Goal: Information Seeking & Learning: Learn about a topic

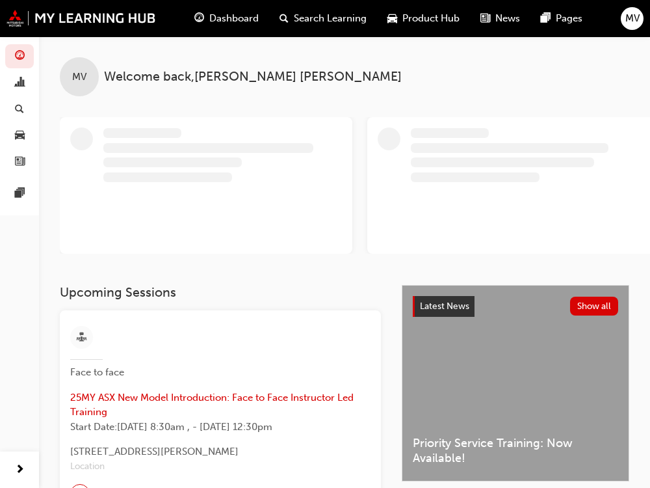
scroll to position [265, 0]
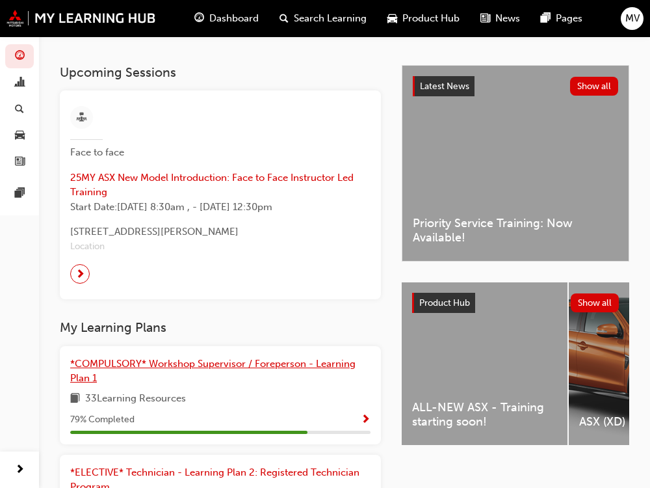
click at [135, 367] on span "*COMPULSORY* Workshop Supervisor / Foreperson - Learning Plan 1" at bounding box center [213, 371] width 286 height 27
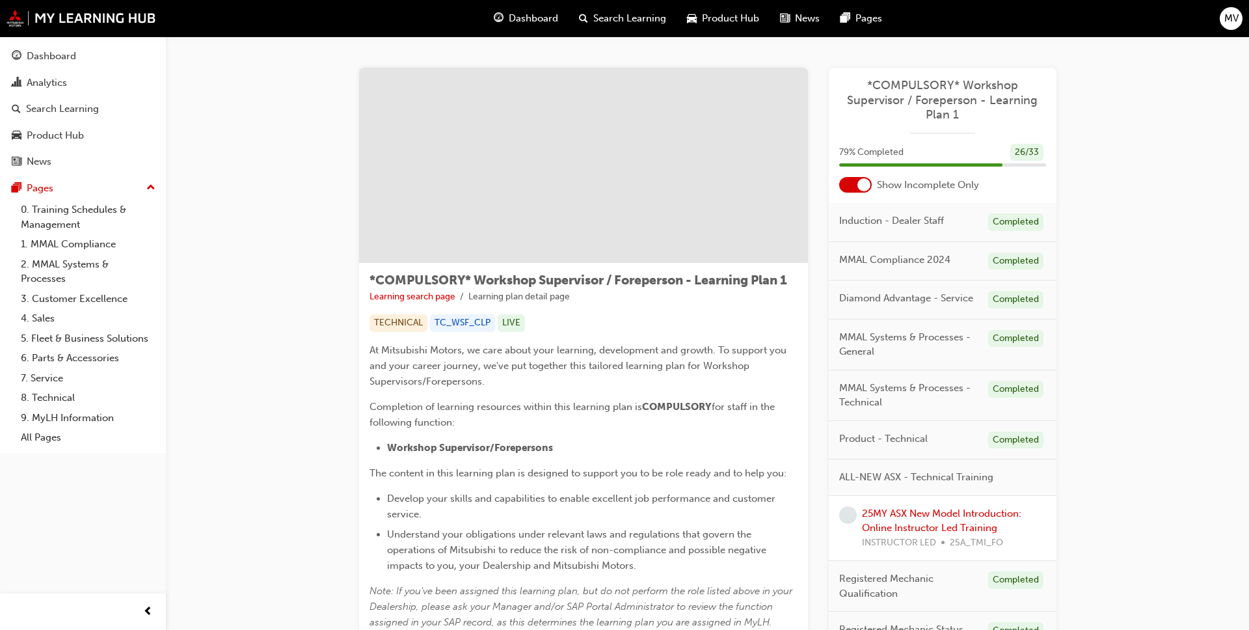
click at [539, 20] on span "Dashboard" at bounding box center [533, 18] width 49 height 15
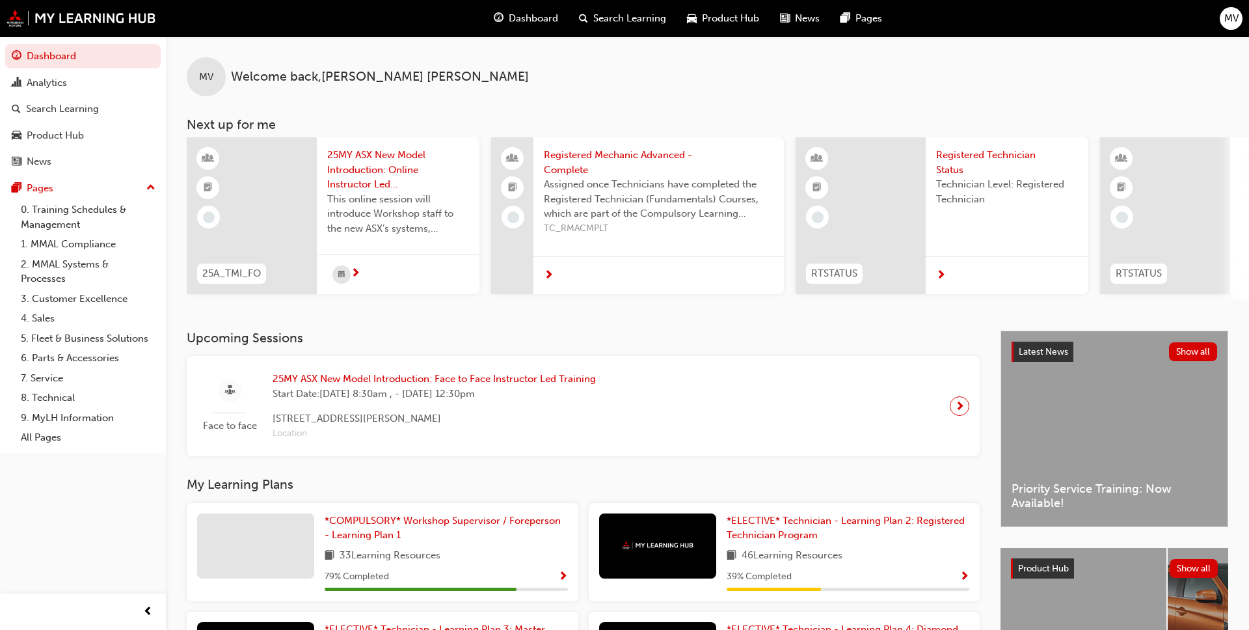
click at [241, 222] on div at bounding box center [252, 215] width 130 height 157
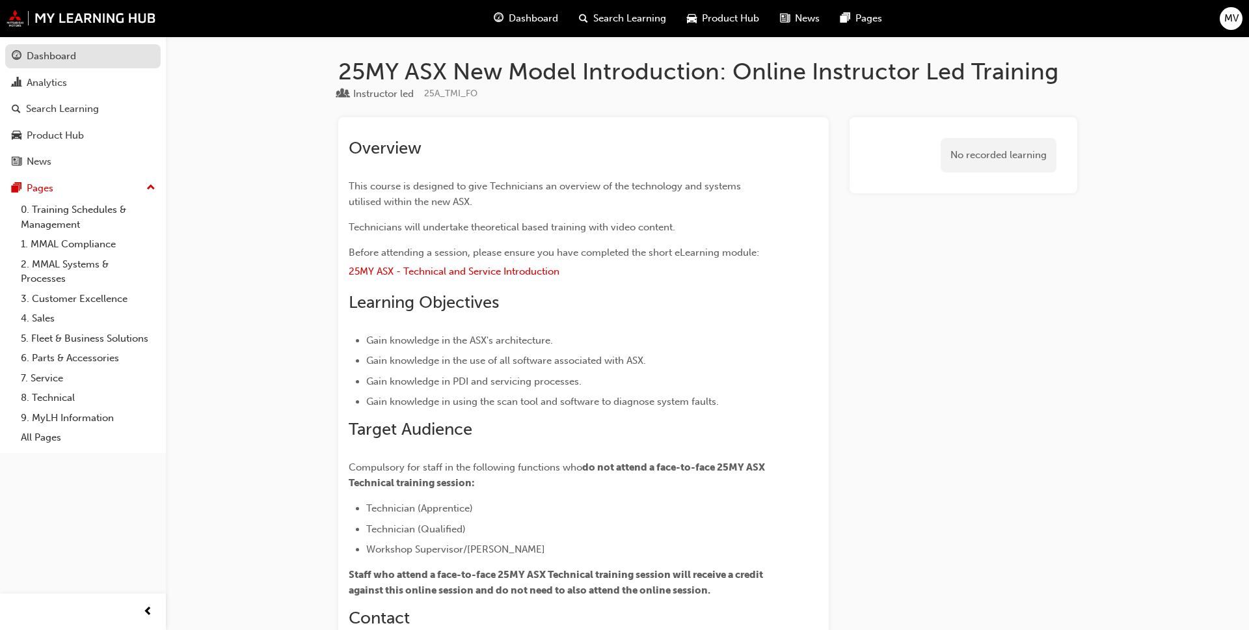
click at [43, 57] on div "Dashboard" at bounding box center [51, 56] width 49 height 15
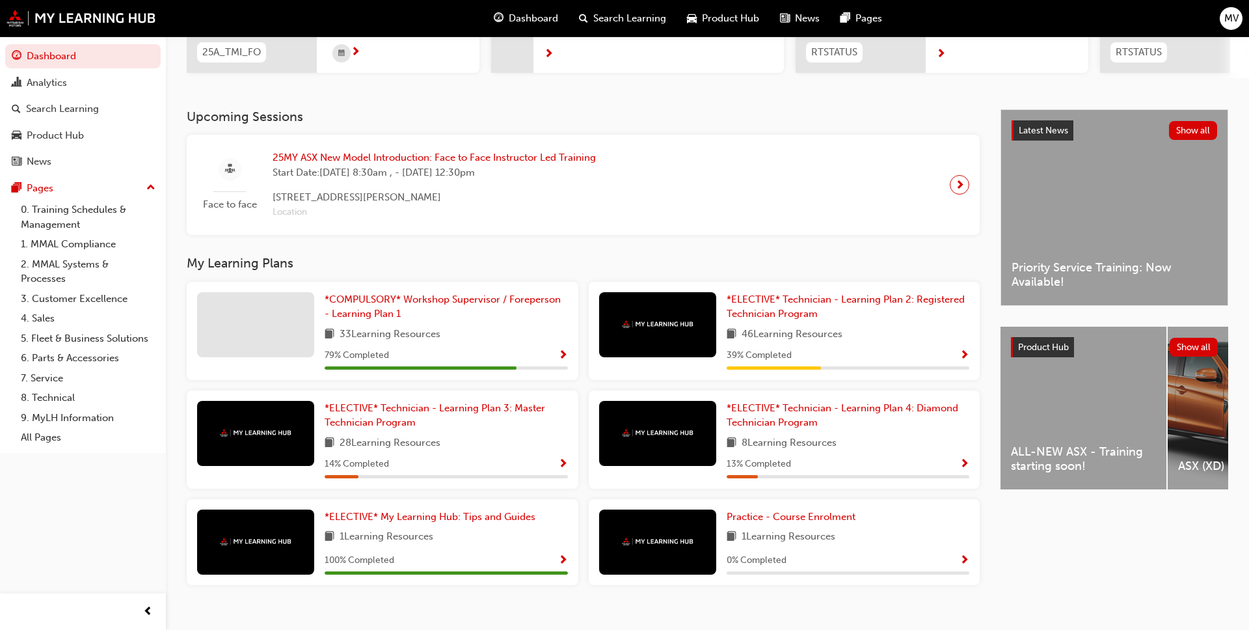
scroll to position [241, 0]
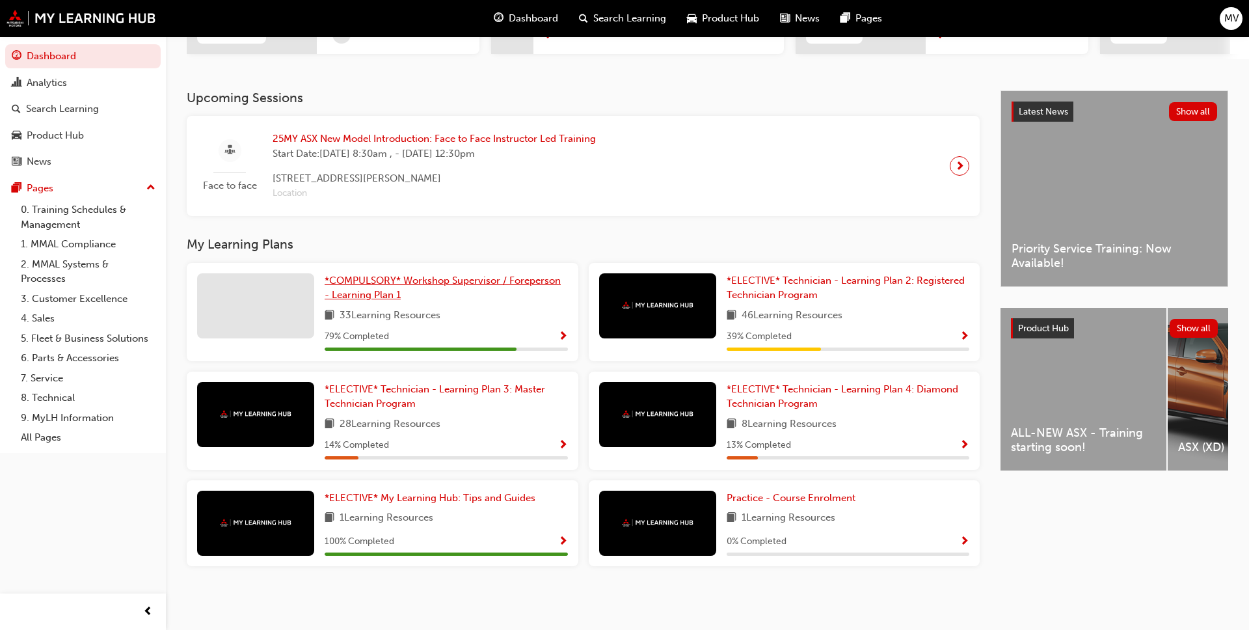
click at [383, 292] on span "*COMPULSORY* Workshop Supervisor / Foreperson - Learning Plan 1" at bounding box center [443, 287] width 236 height 27
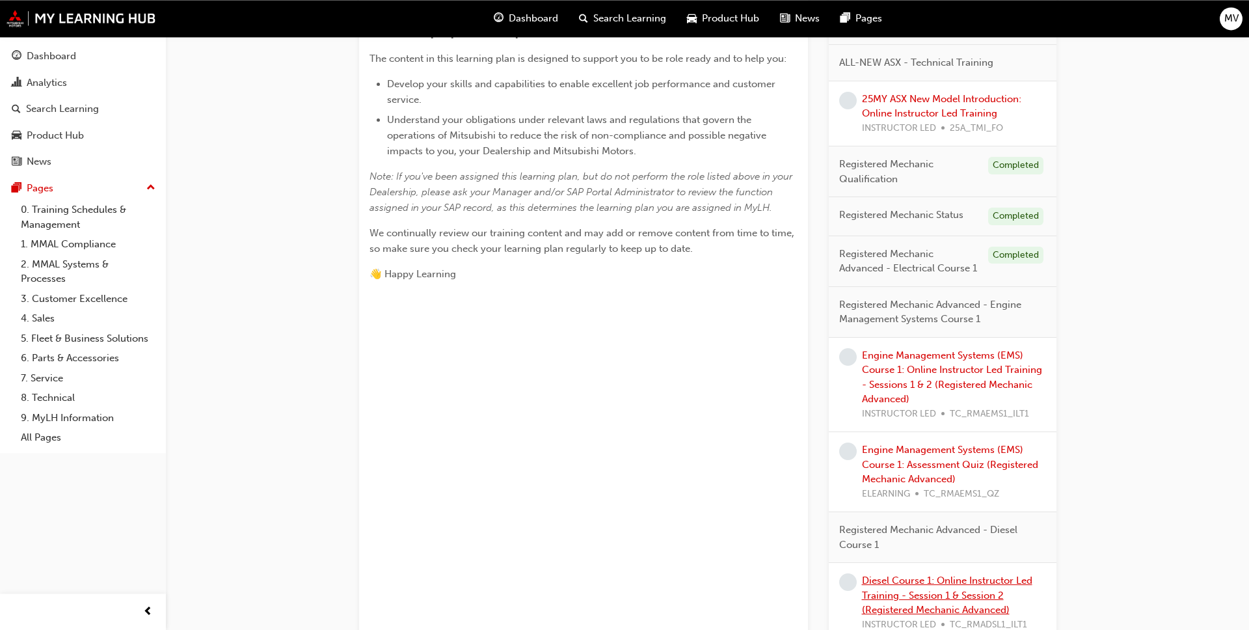
scroll to position [386, 0]
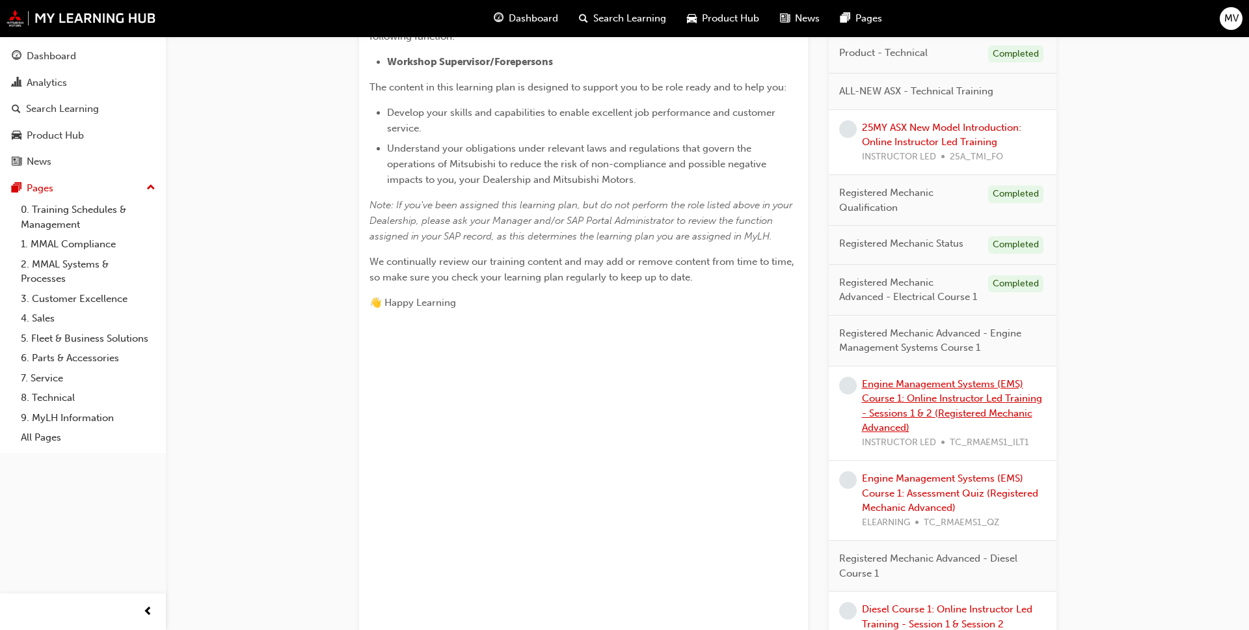
click at [650, 399] on link "Engine Management Systems (EMS) Course 1: Online Instructor Led Training - Sess…" at bounding box center [952, 406] width 180 height 56
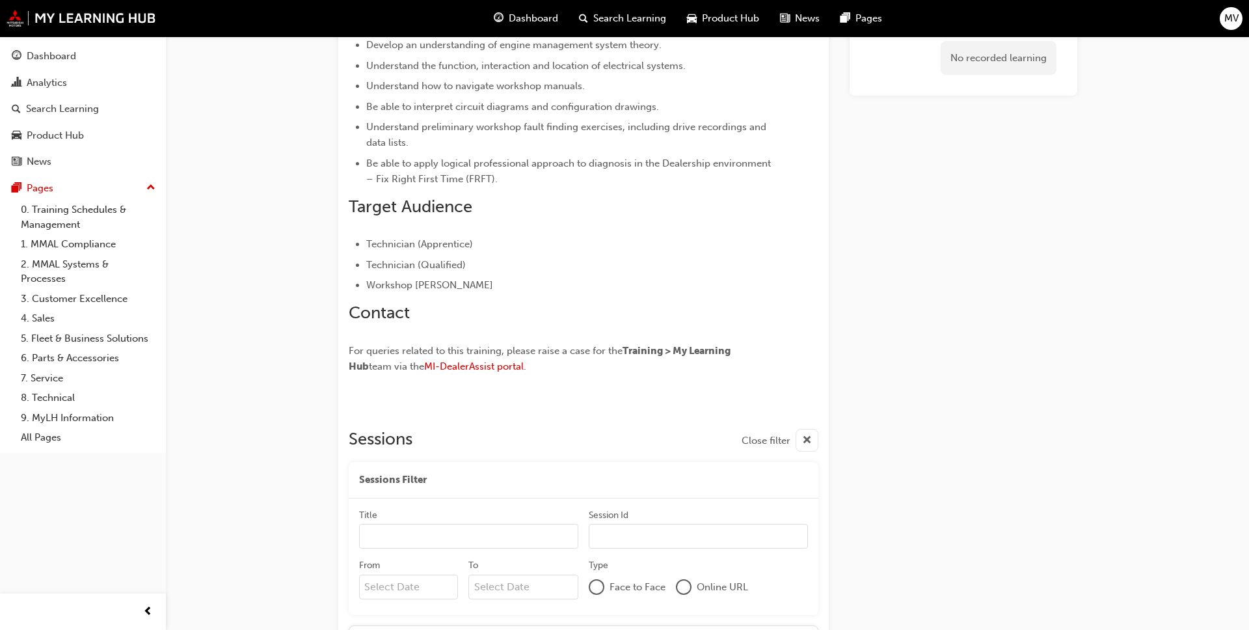
scroll to position [929, 0]
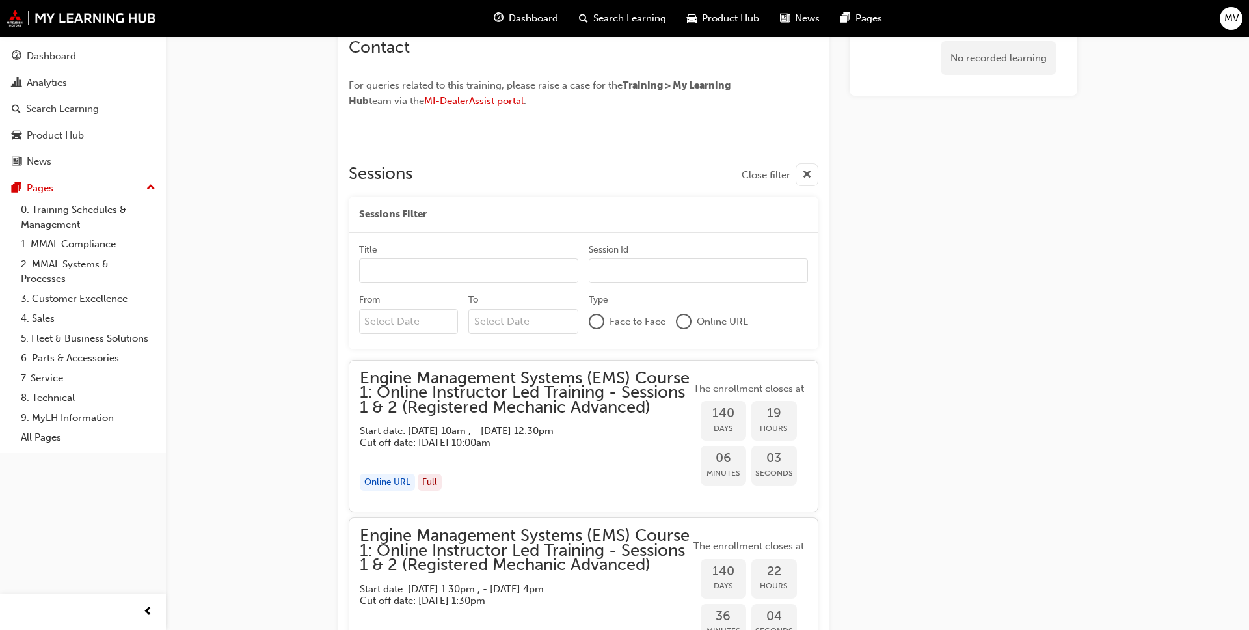
click at [376, 487] on div "Online URL" at bounding box center [387, 483] width 55 height 18
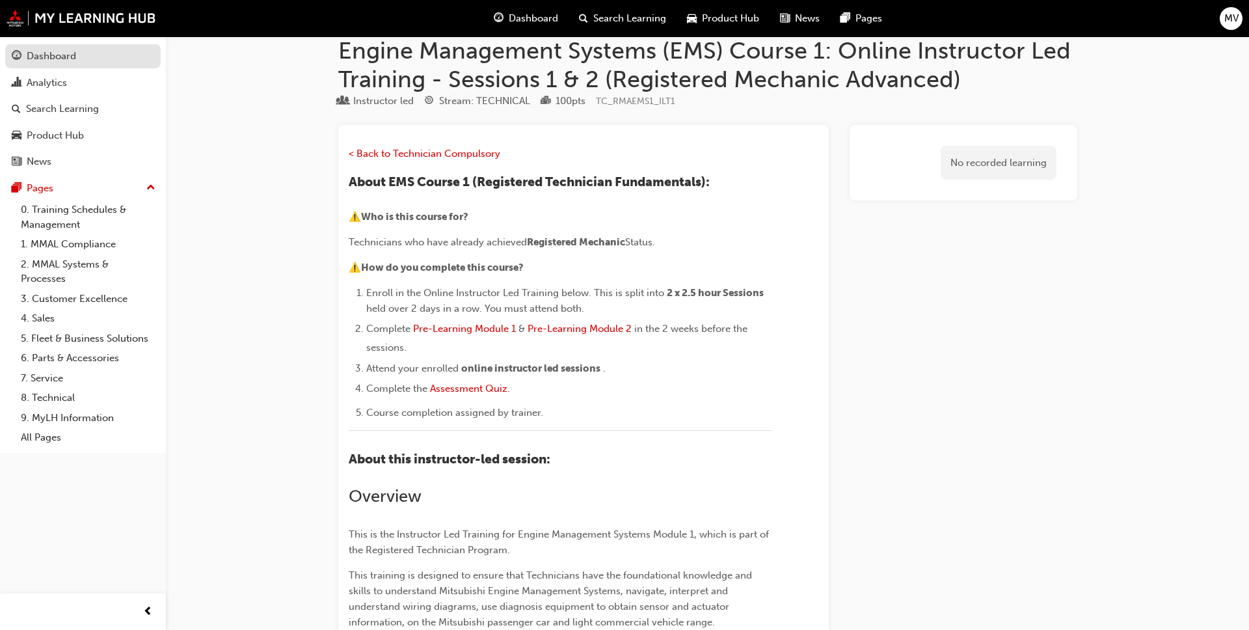
scroll to position [0, 0]
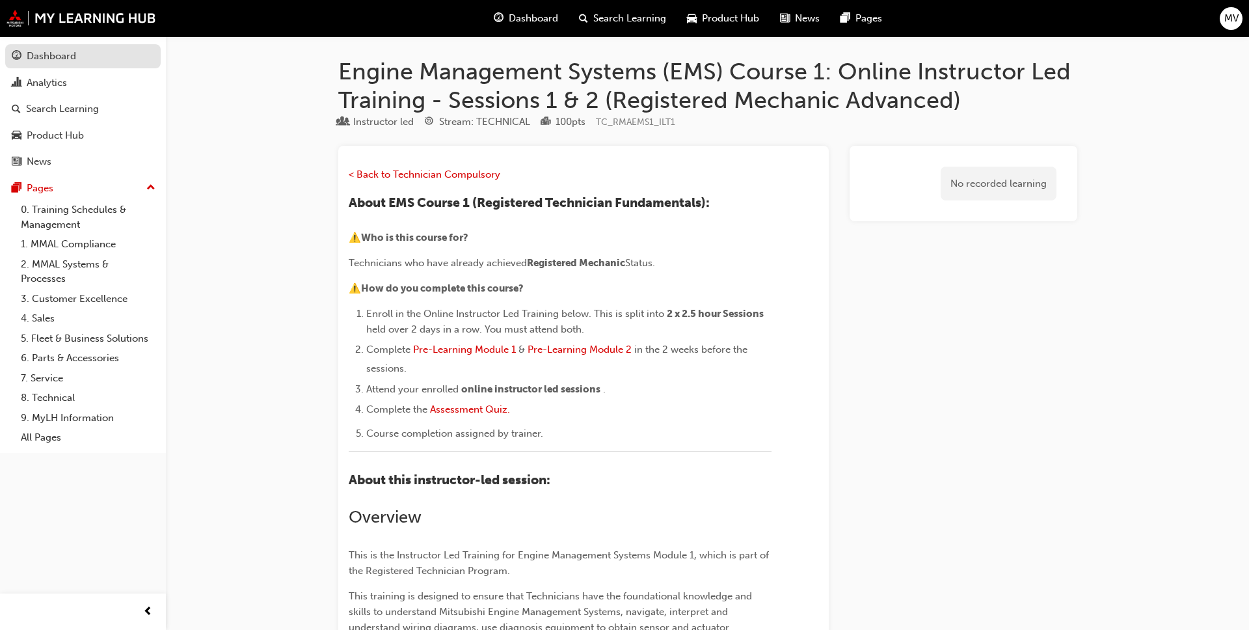
click at [59, 62] on div "Dashboard" at bounding box center [51, 56] width 49 height 15
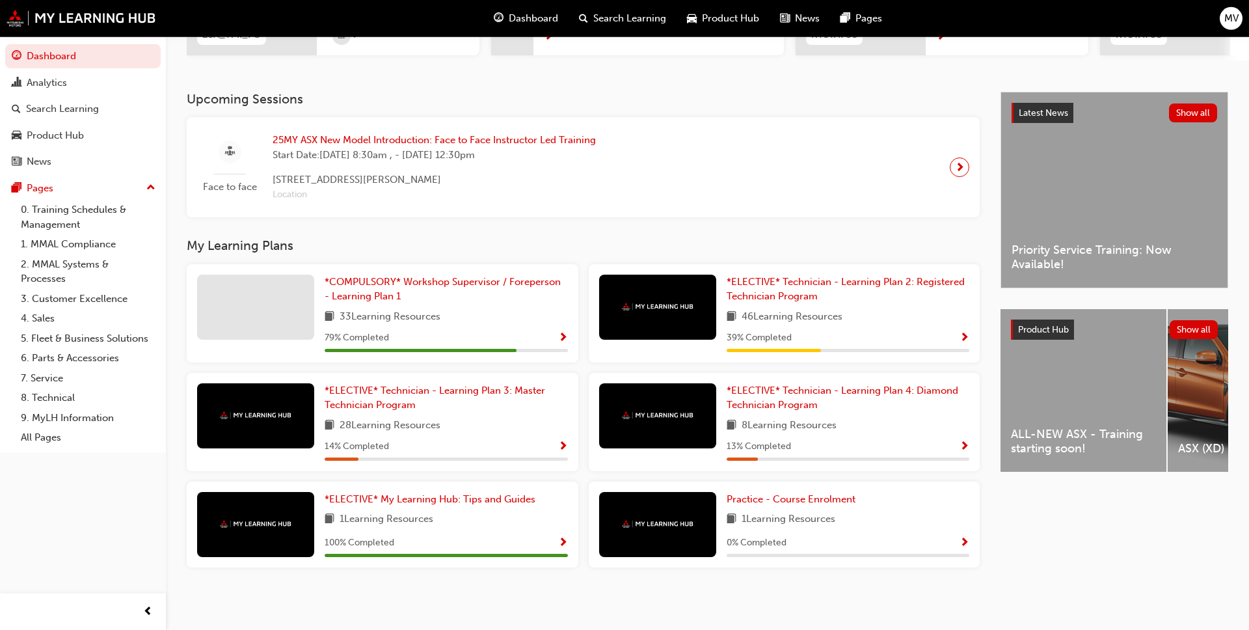
scroll to position [241, 0]
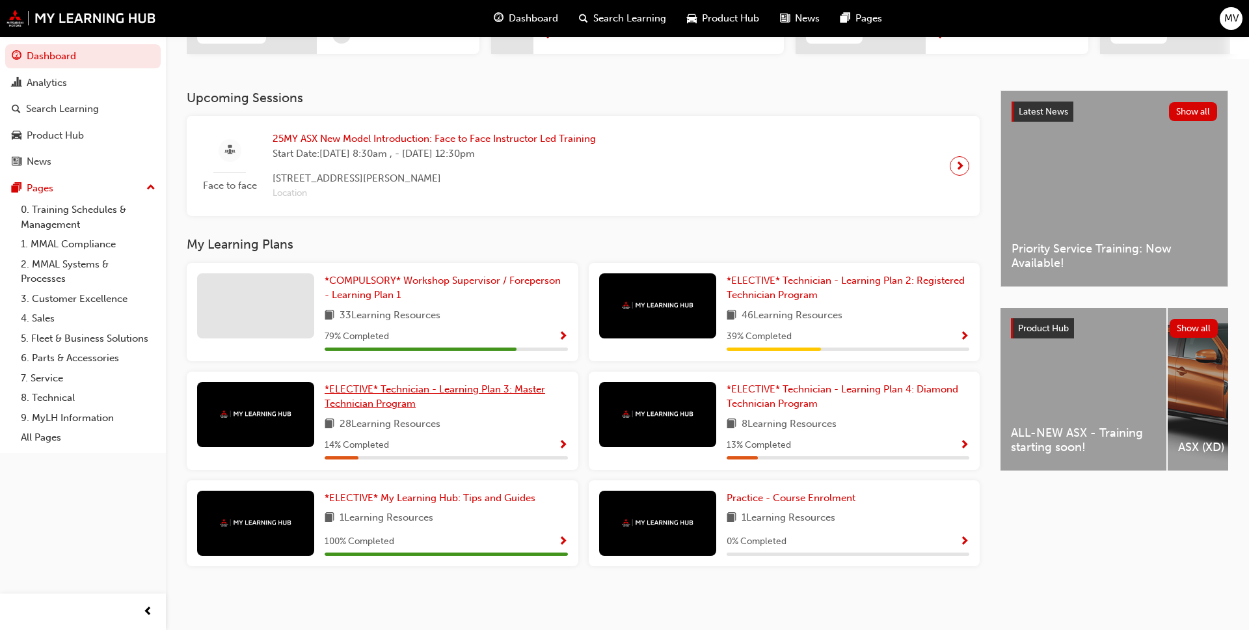
click at [379, 395] on link "*ELECTIVE* Technician - Learning Plan 3: Master Technician Program" at bounding box center [446, 396] width 243 height 29
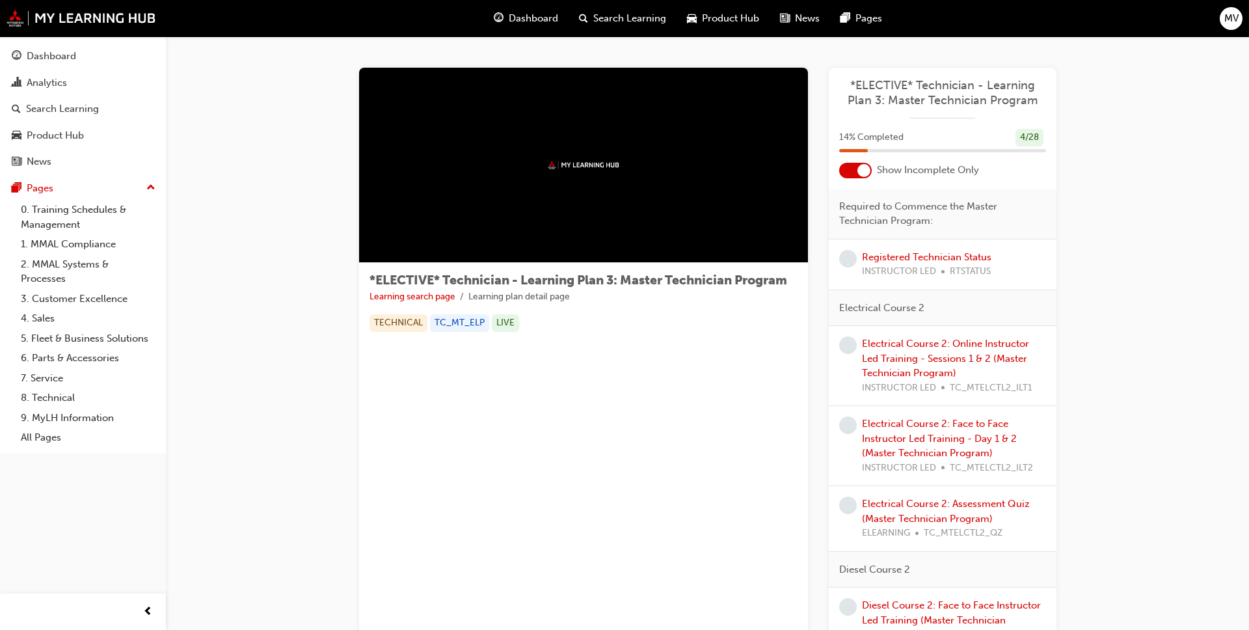
click at [650, 174] on div at bounding box center [863, 170] width 13 height 13
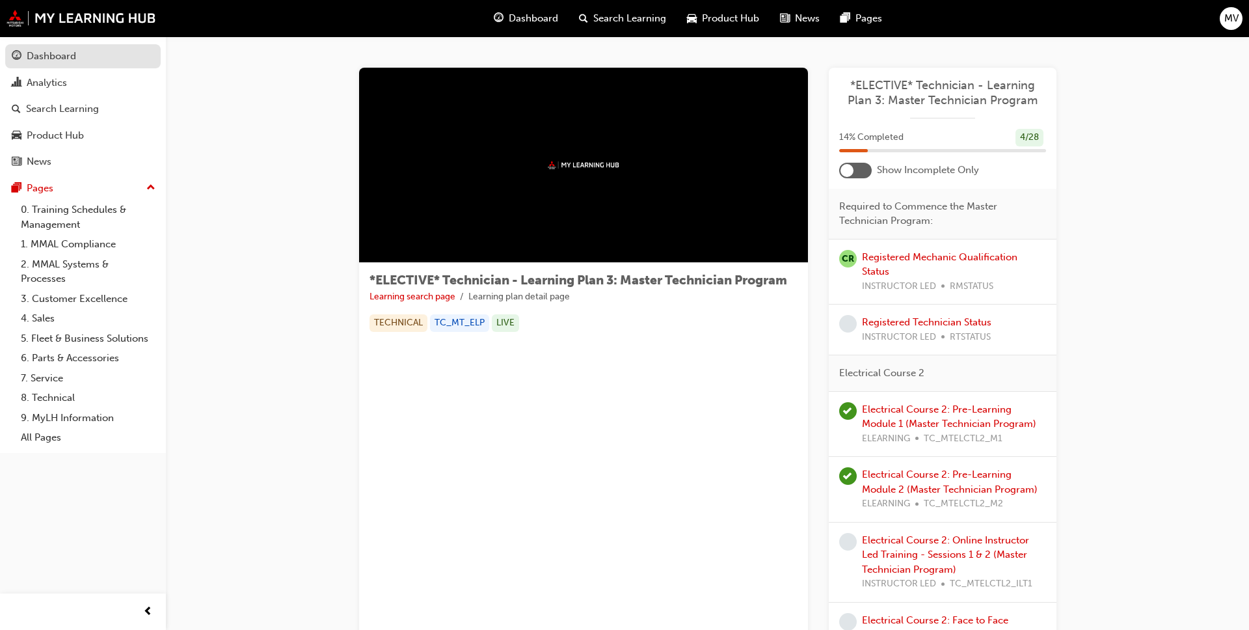
click at [88, 64] on link "Dashboard" at bounding box center [82, 56] width 155 height 24
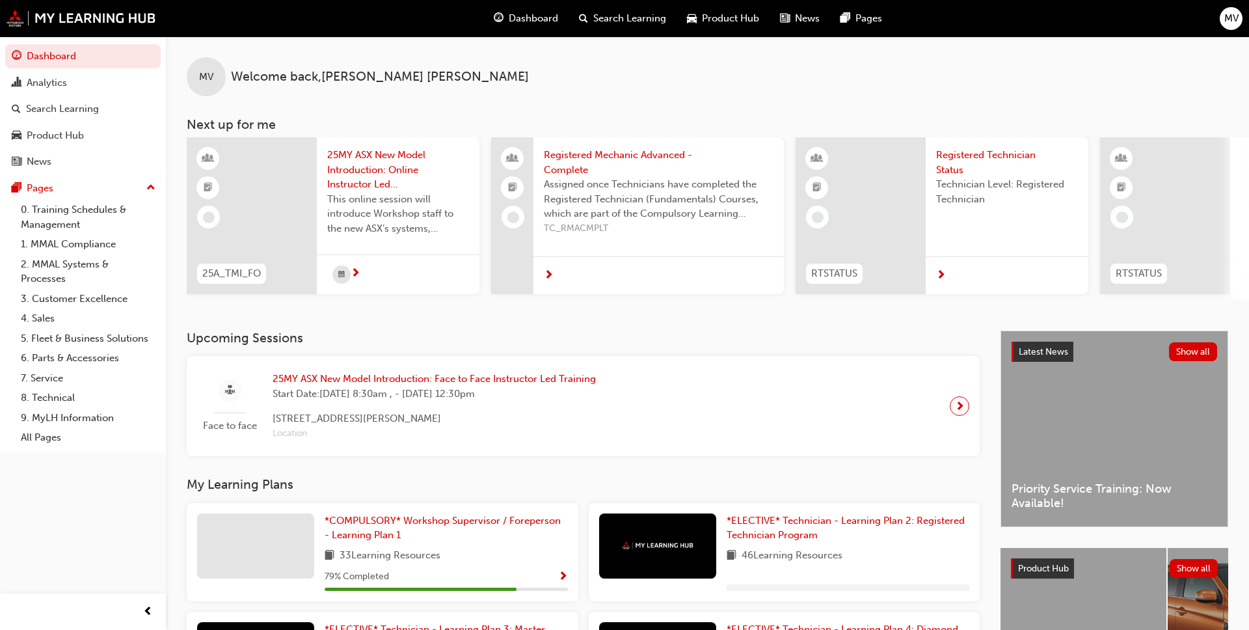
click at [355, 269] on span "next-icon" at bounding box center [356, 274] width 10 height 12
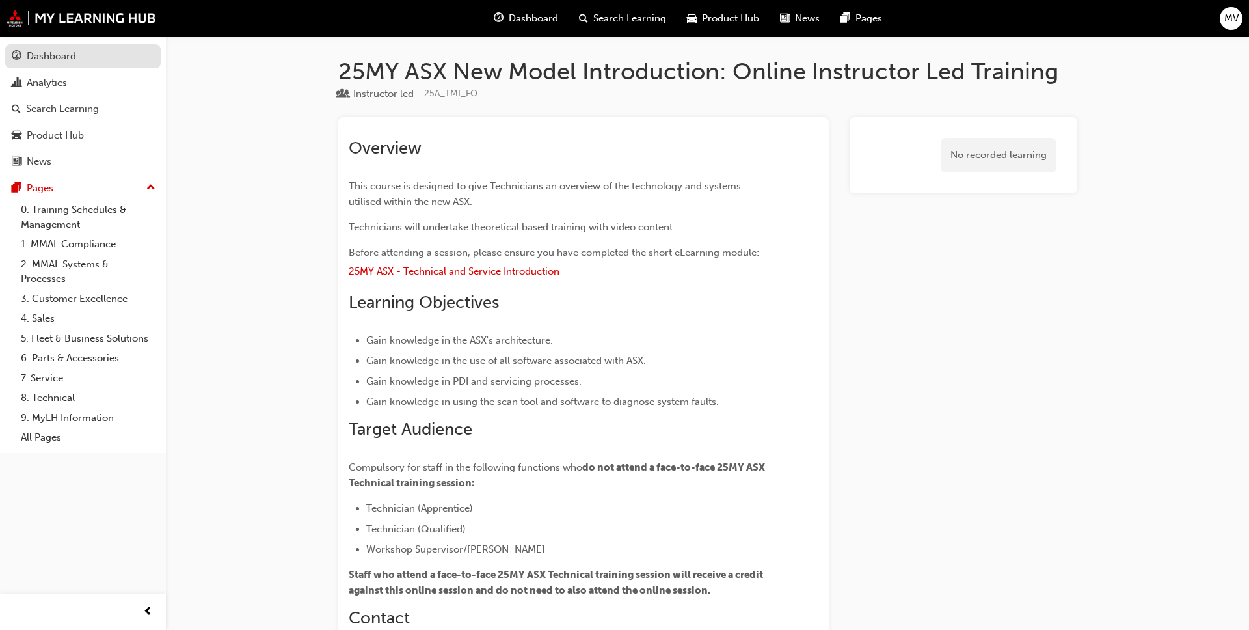
click at [42, 51] on div "Dashboard" at bounding box center [51, 56] width 49 height 15
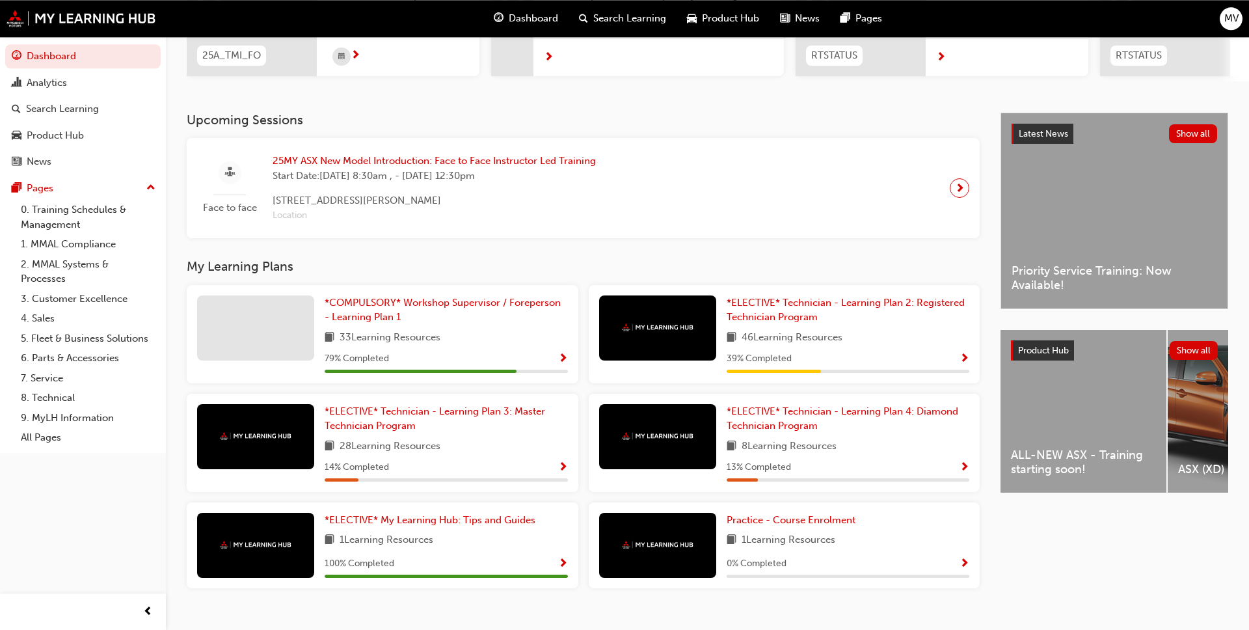
scroll to position [241, 0]
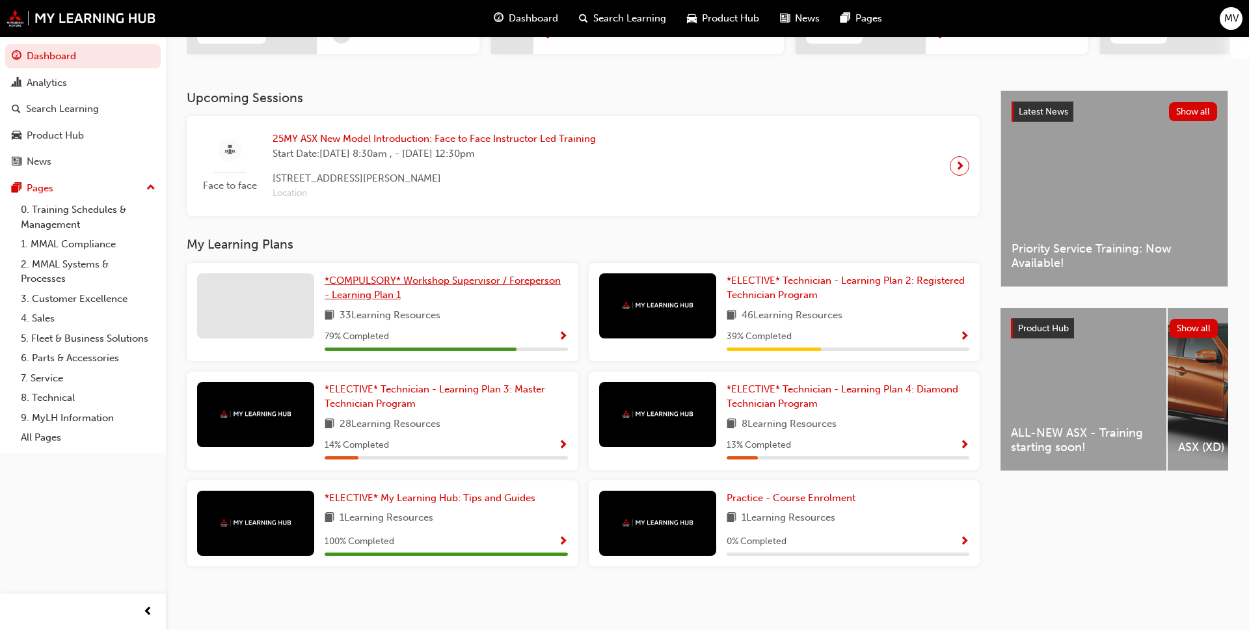
click at [433, 279] on span "*COMPULSORY* Workshop Supervisor / Foreperson - Learning Plan 1" at bounding box center [443, 287] width 236 height 27
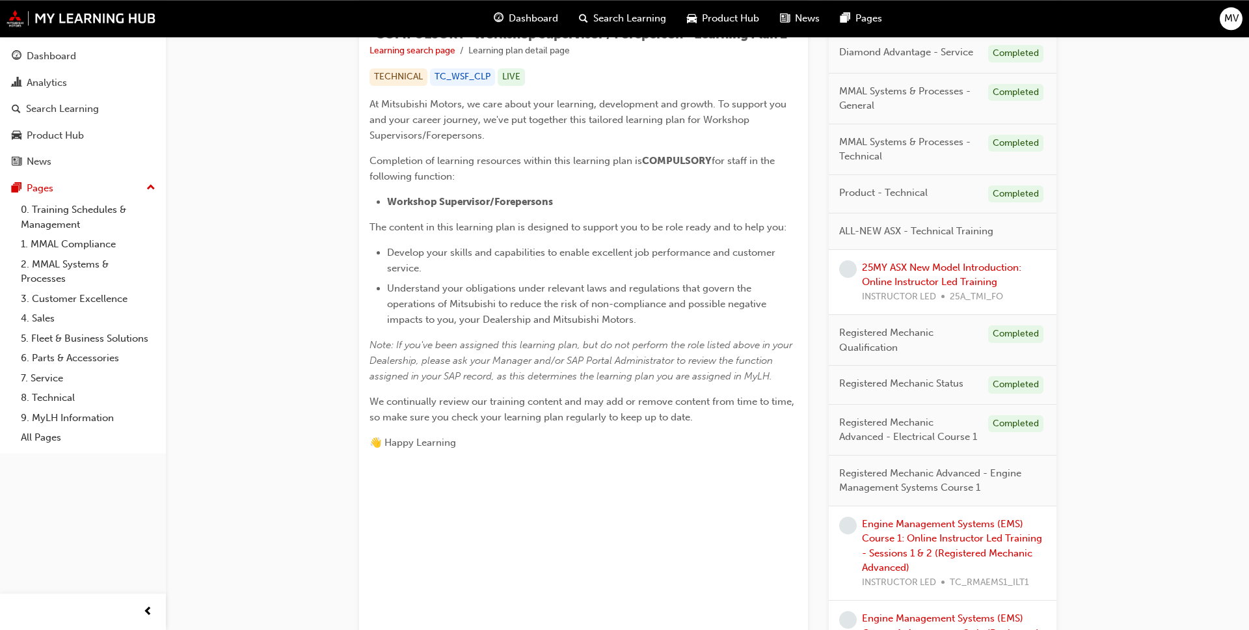
scroll to position [133, 0]
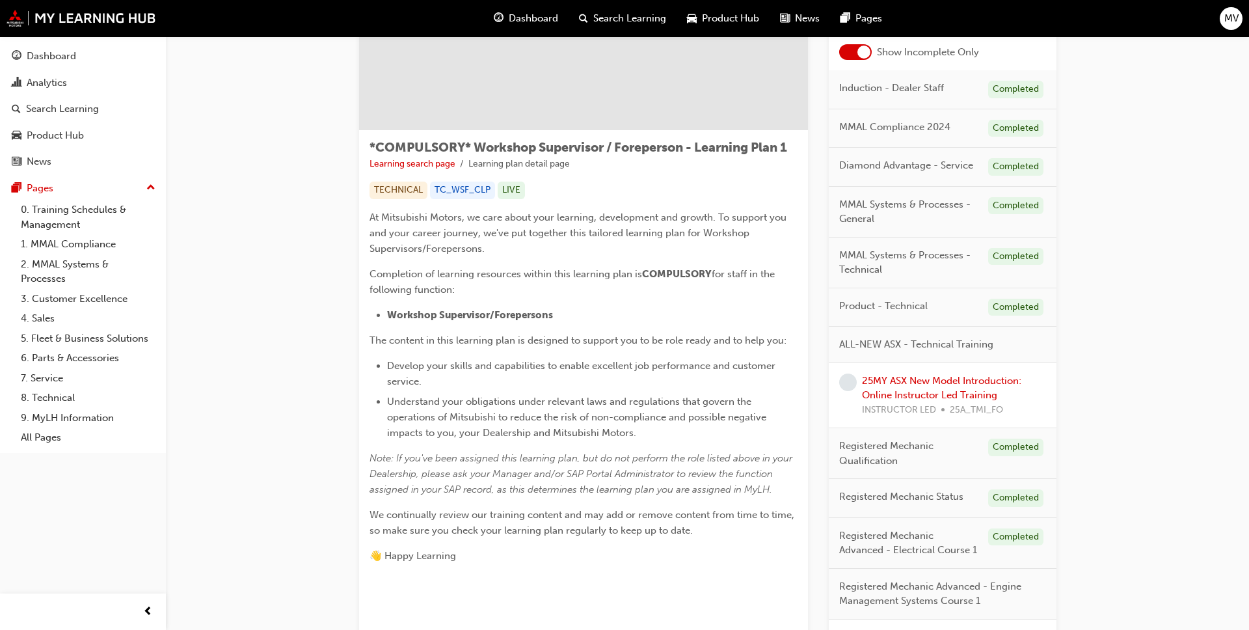
click at [650, 52] on div at bounding box center [855, 52] width 33 height 16
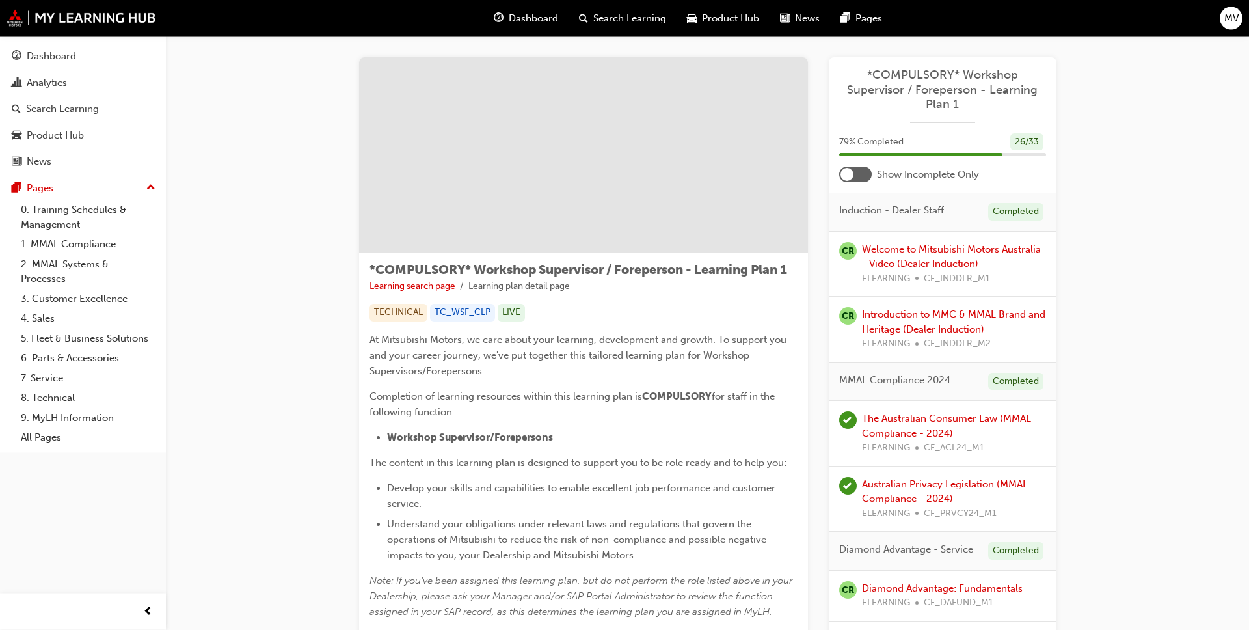
scroll to position [0, 0]
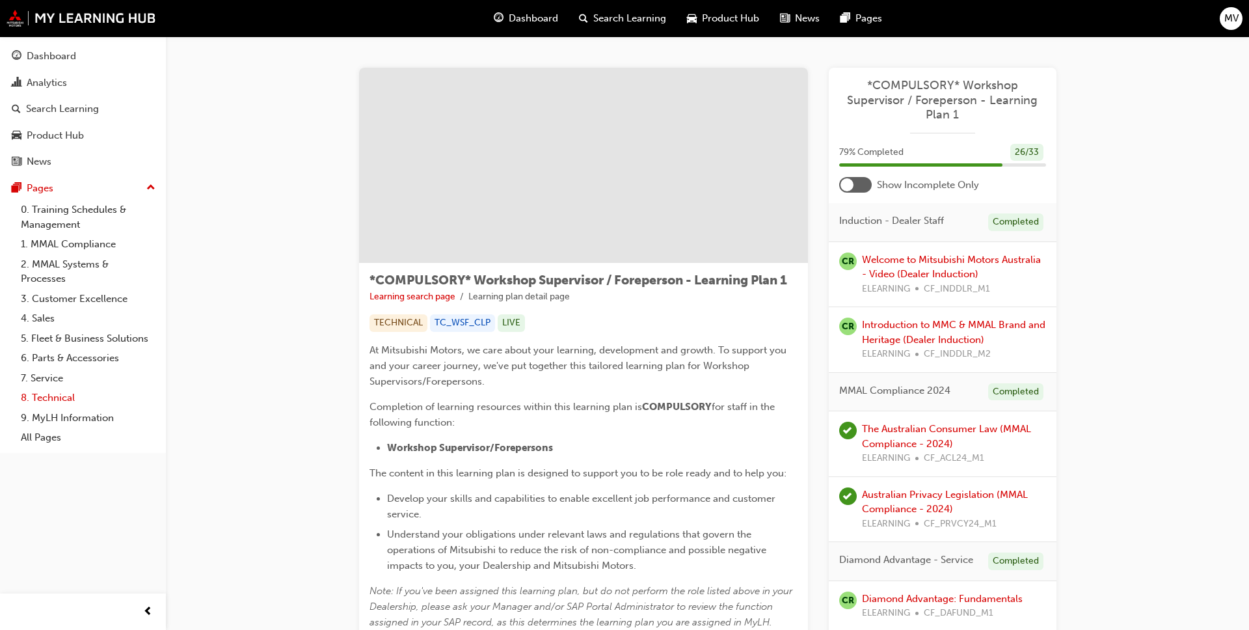
click at [73, 403] on link "8. Technical" at bounding box center [88, 398] width 145 height 20
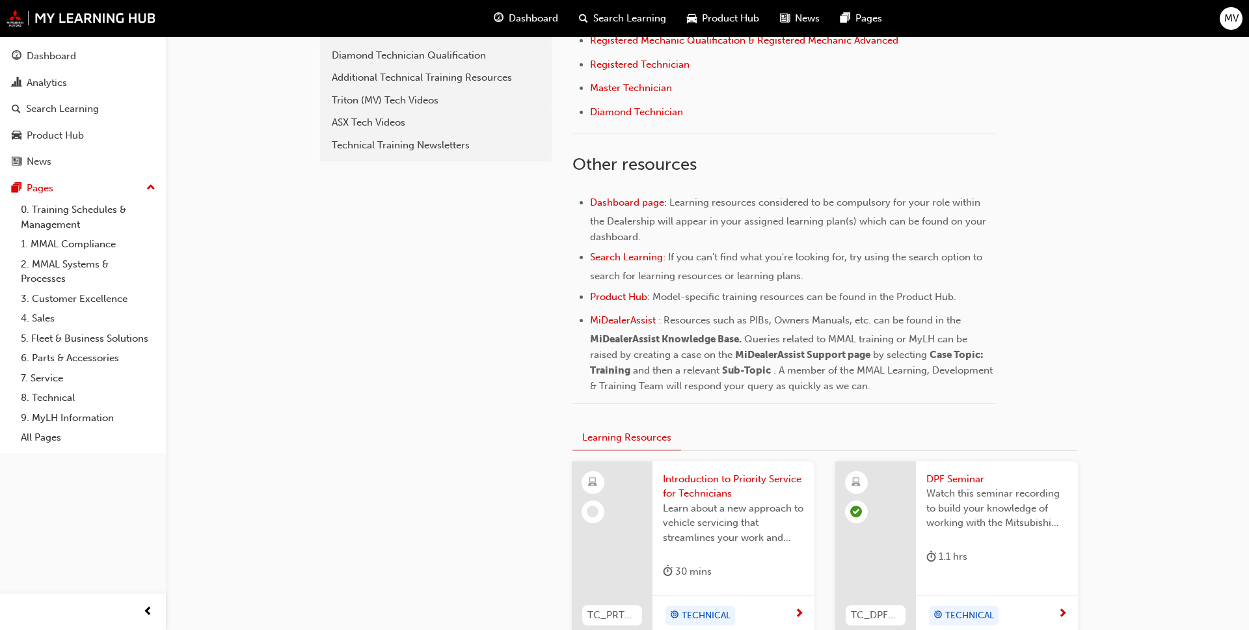
scroll to position [663, 0]
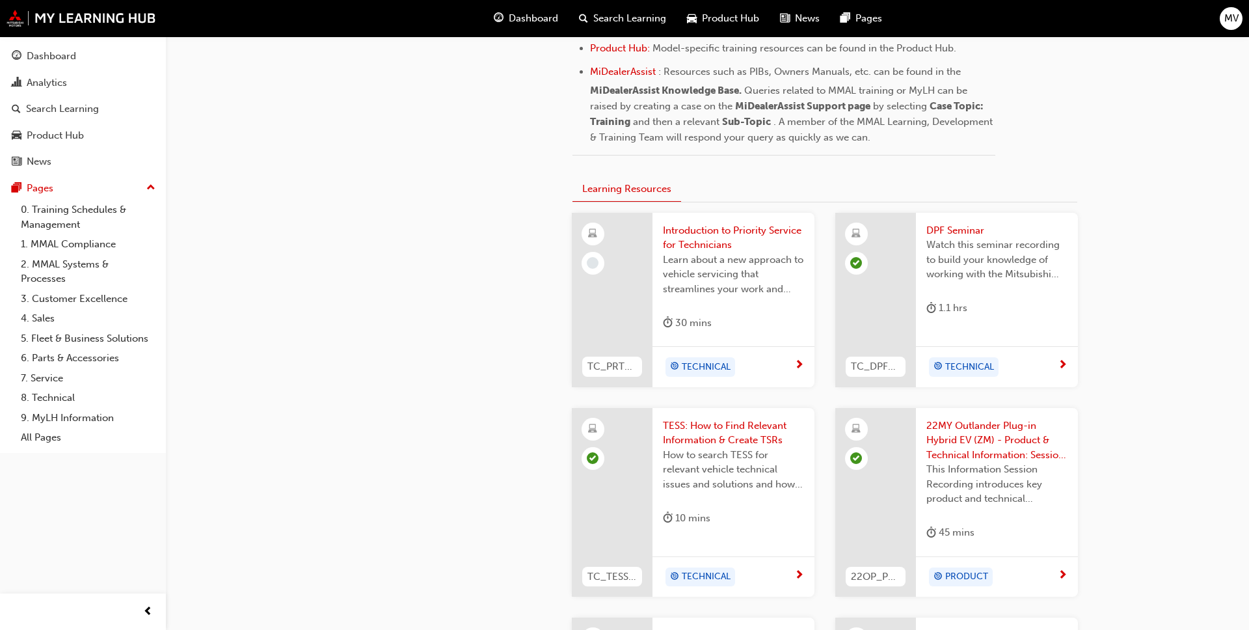
click at [650, 370] on span "TECHNICAL" at bounding box center [706, 367] width 49 height 15
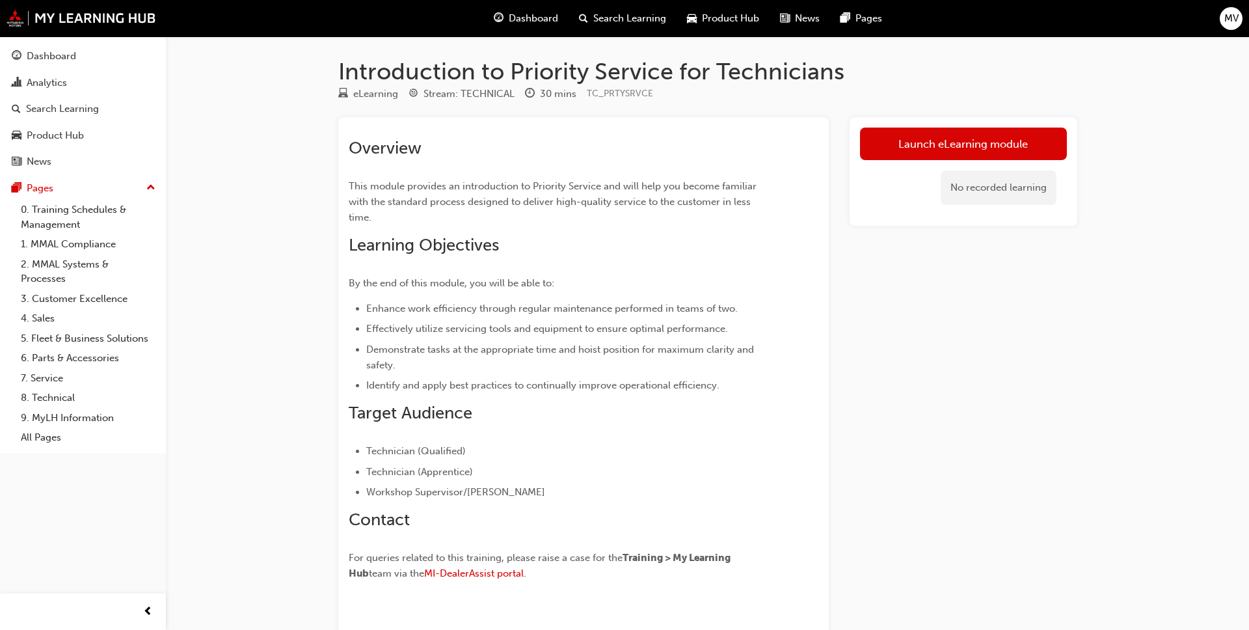
click at [650, 125] on div "Launch eLearning module No recorded learning" at bounding box center [963, 171] width 228 height 109
click at [650, 132] on link "Launch eLearning module" at bounding box center [963, 143] width 207 height 33
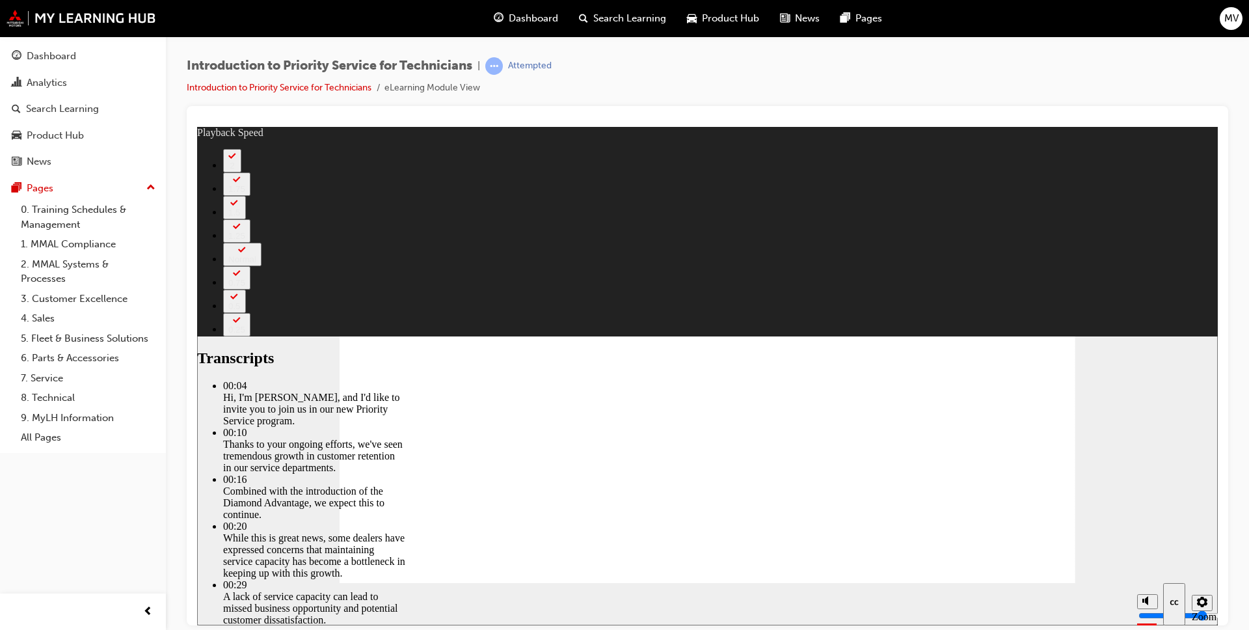
type input "127"
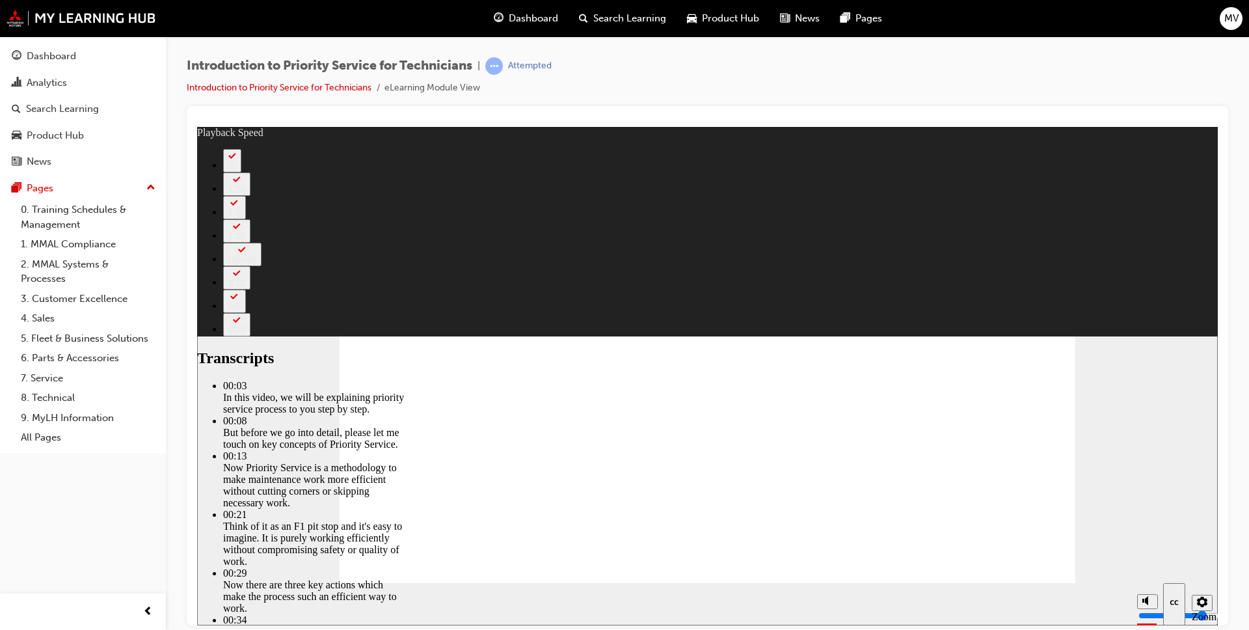
type input "118"
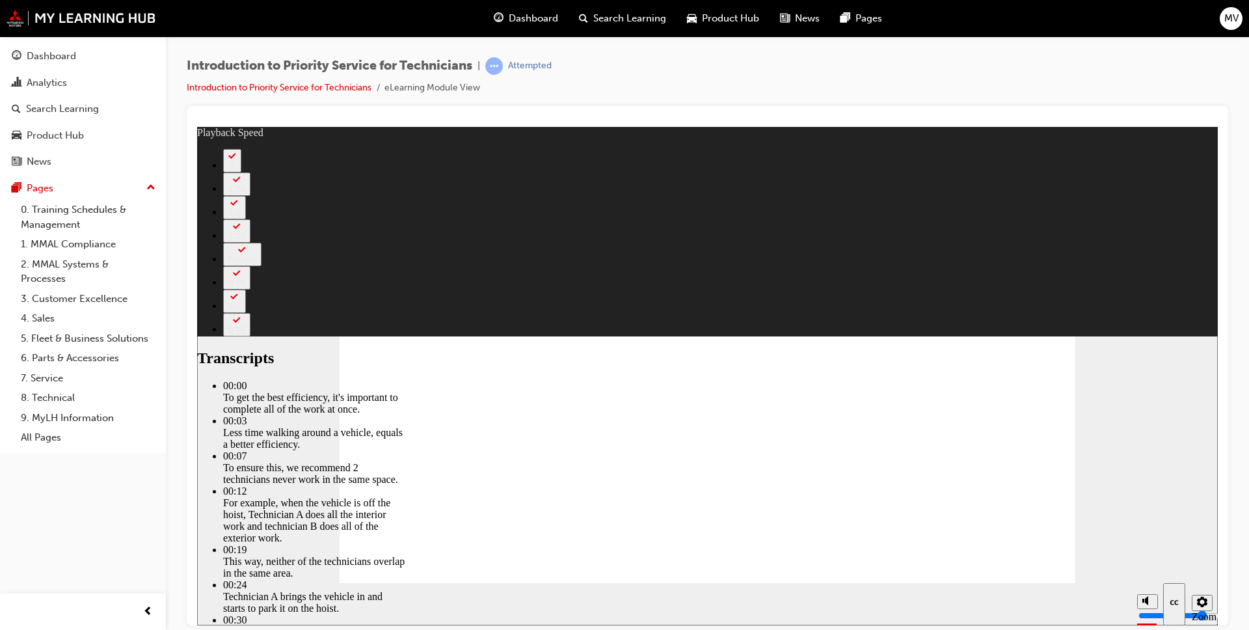
type input "206"
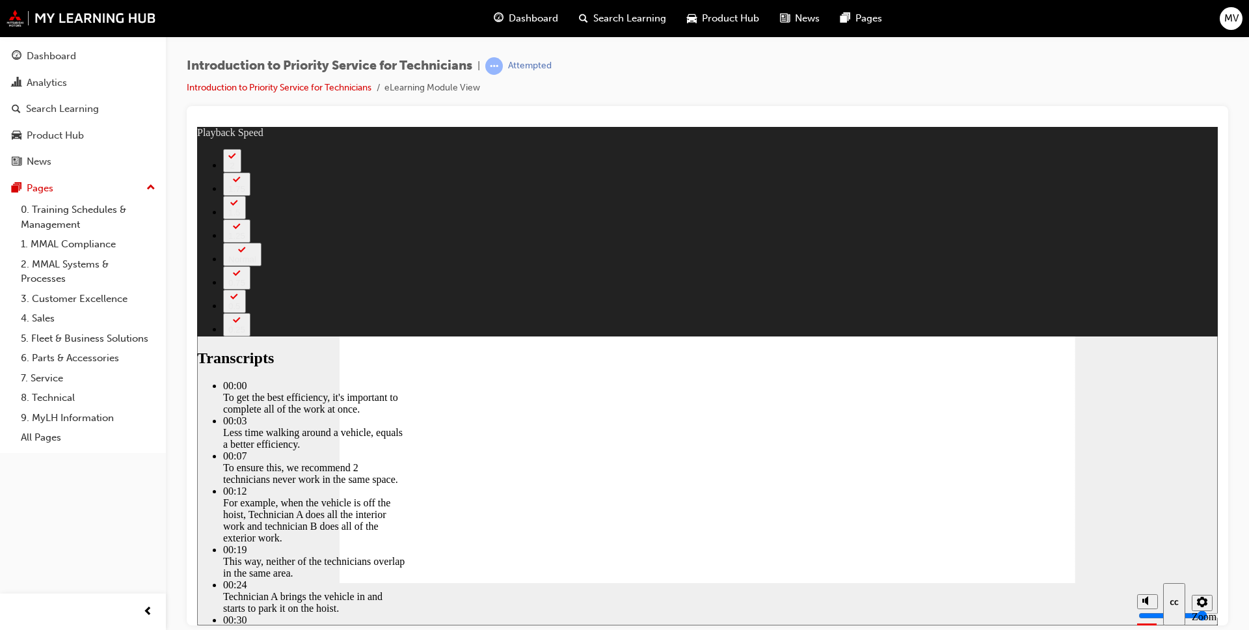
type input "219"
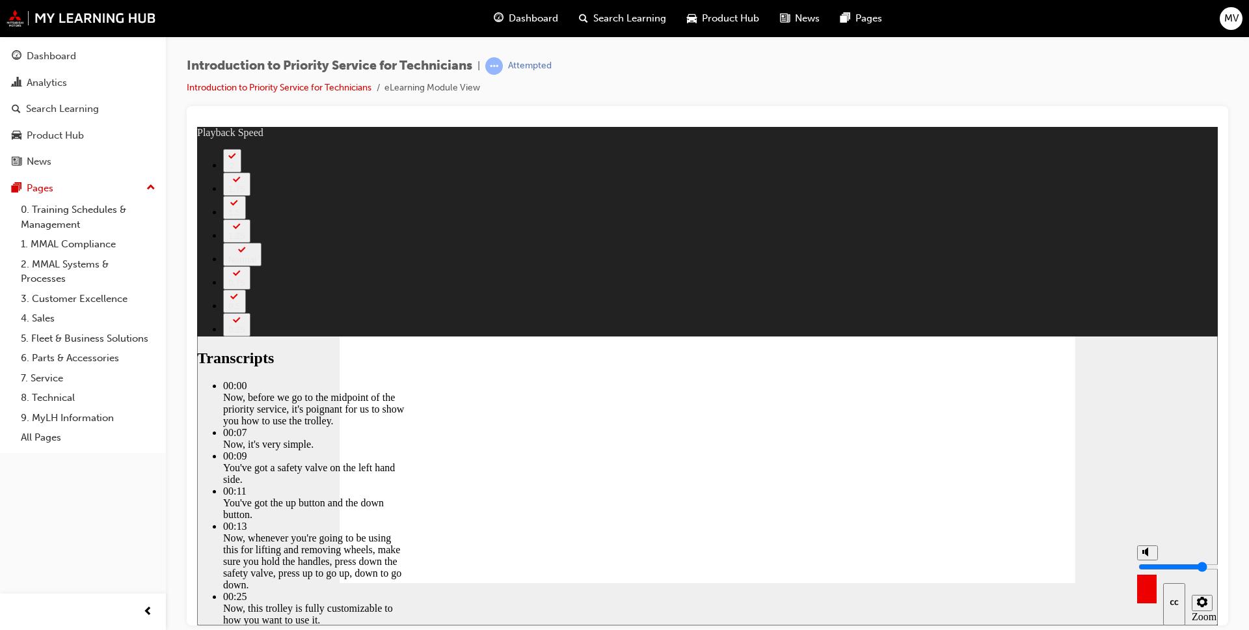
type input "7"
type input "9"
type input "7"
type input "9"
type input "7"
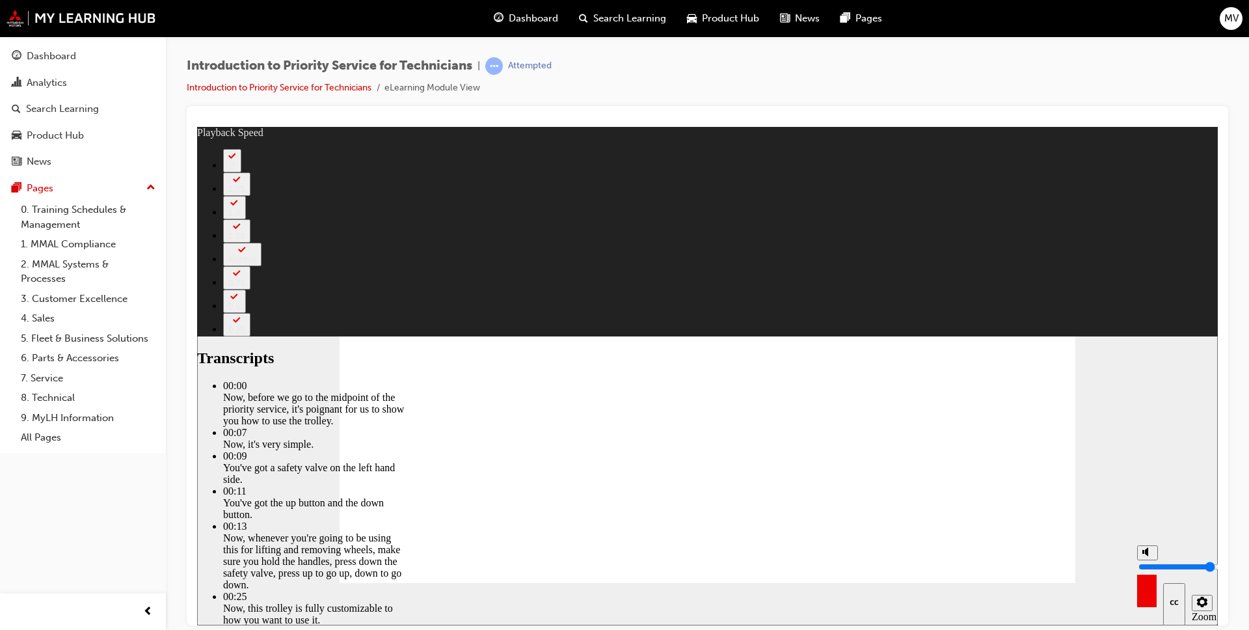
type input "10"
type input "7"
type input "10"
type input "7"
drag, startPoint x: 1146, startPoint y: 550, endPoint x: 1146, endPoint y: 542, distance: 7.2
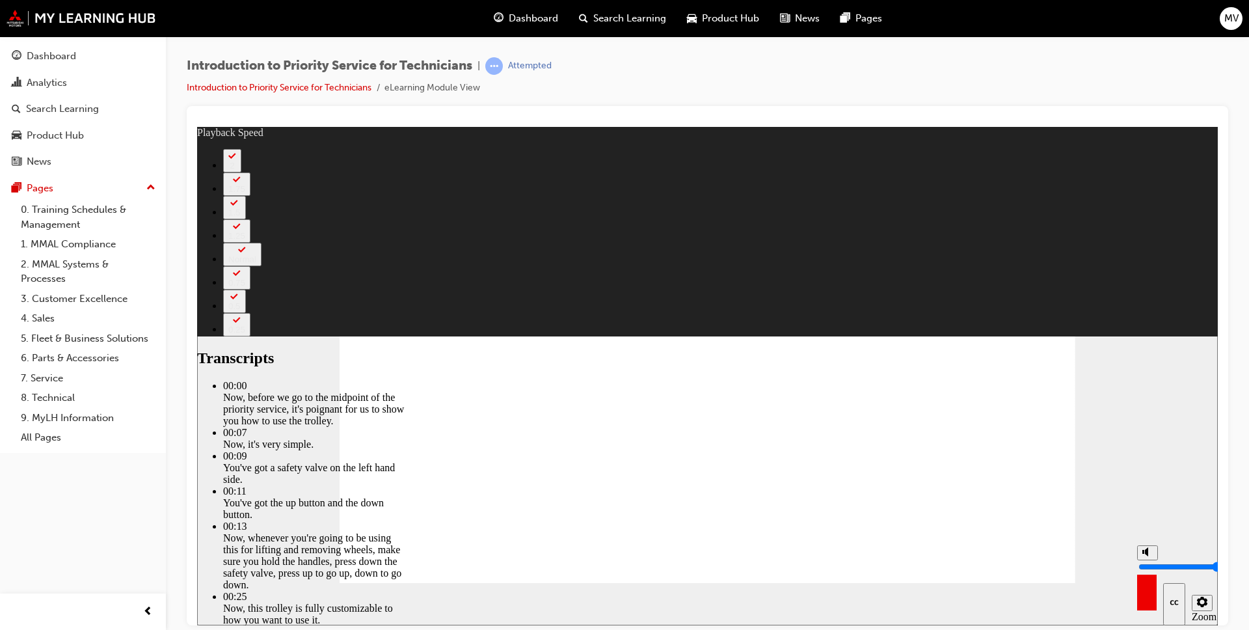
type input "10"
click at [650, 487] on input "volume" at bounding box center [1180, 566] width 84 height 10
type input "67"
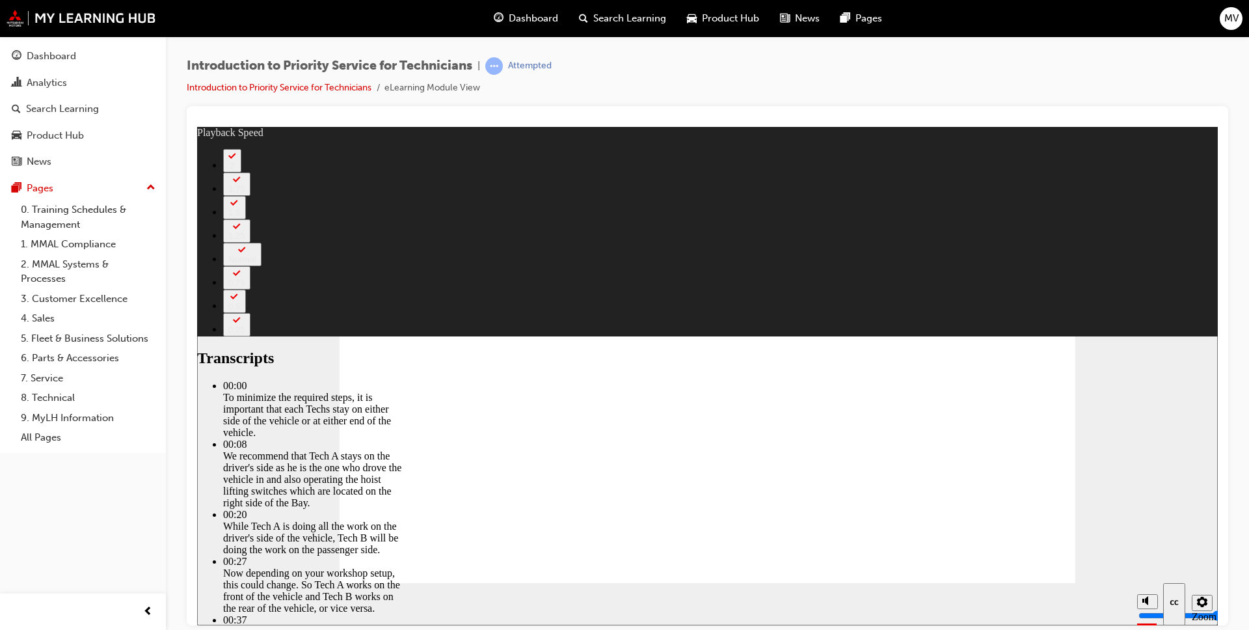
type input "81"
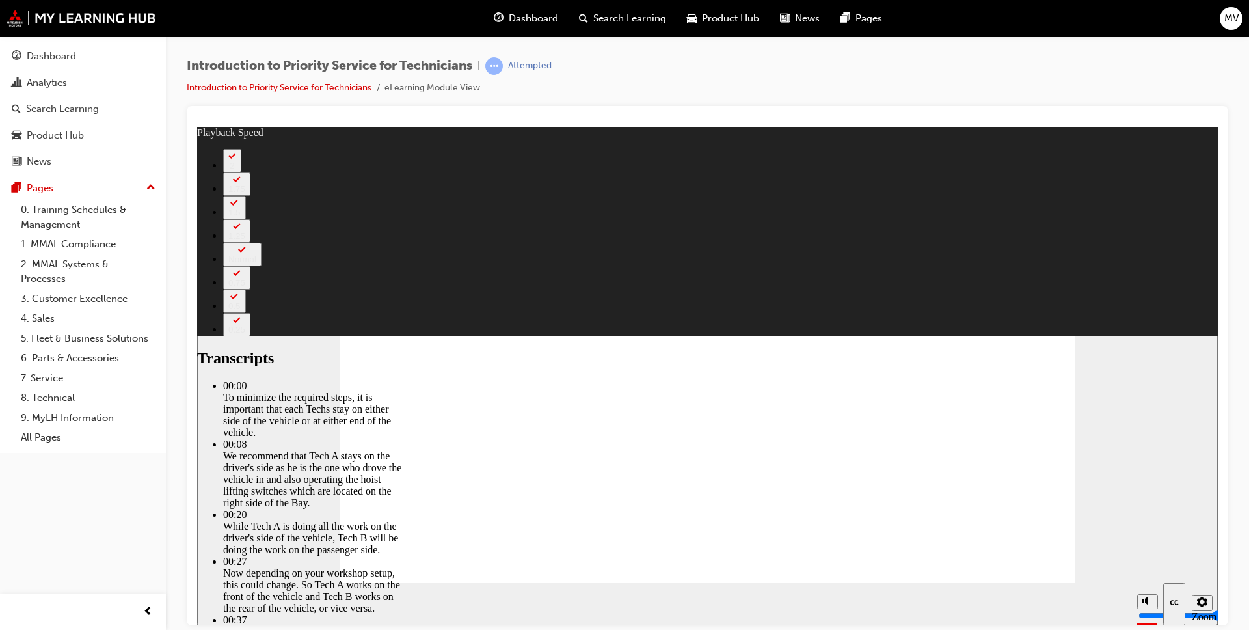
type input "308"
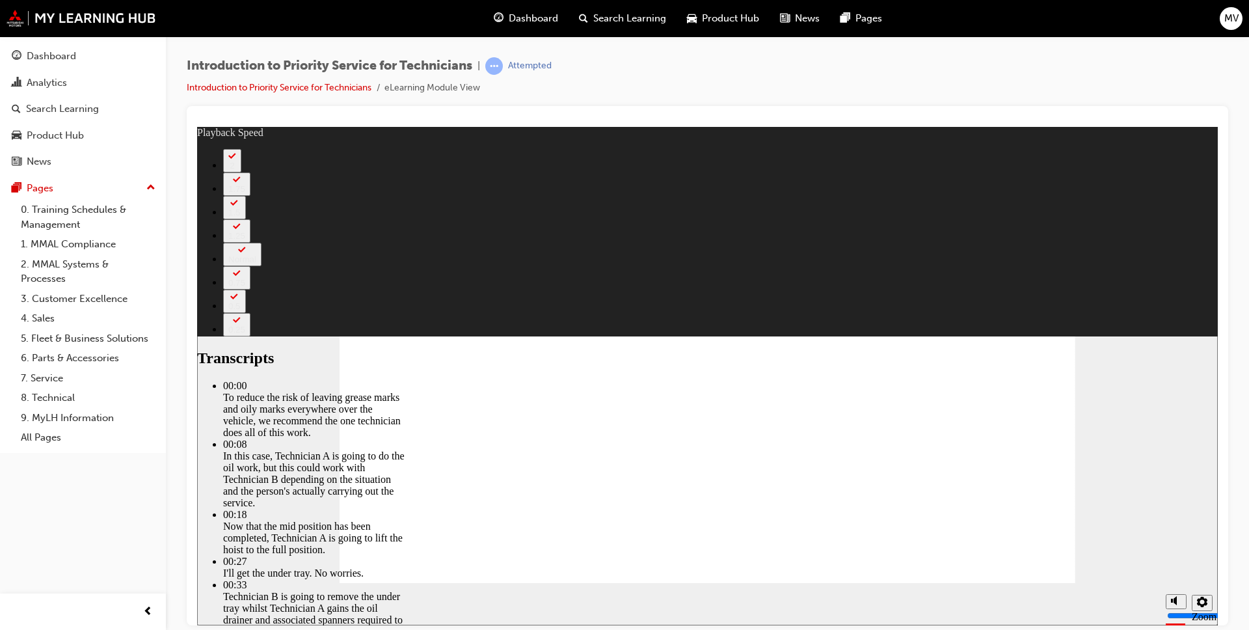
type input "511"
click at [650, 487] on section "Playback Speed 2 1.75" at bounding box center [707, 603] width 1021 height 42
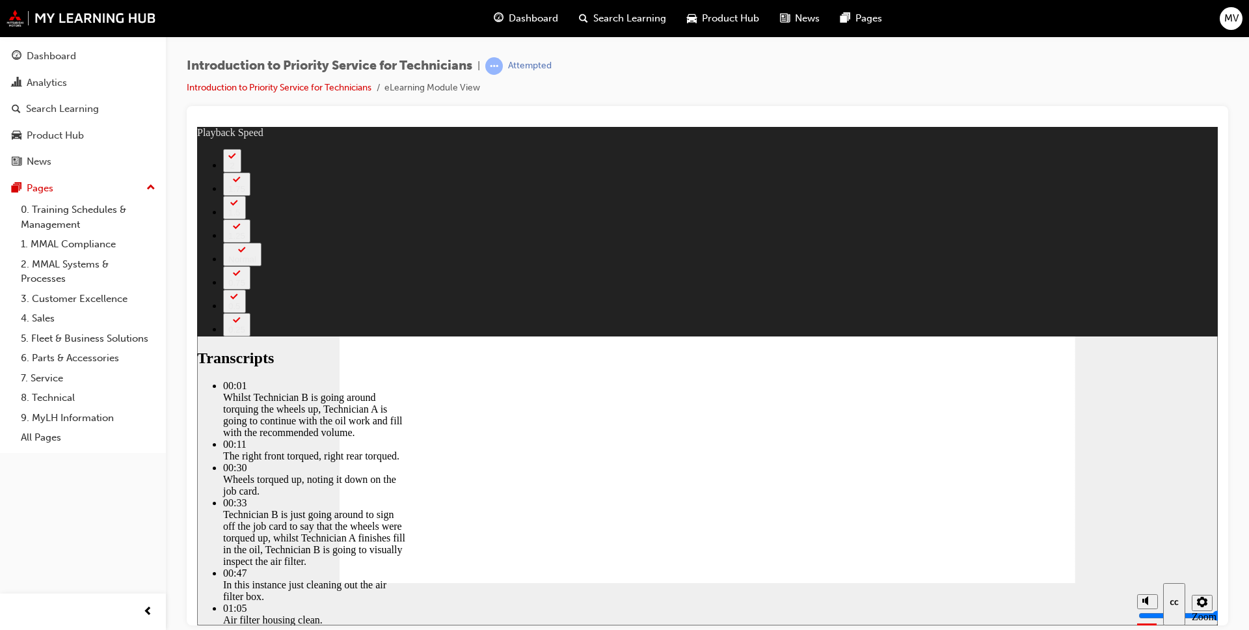
type input "5"
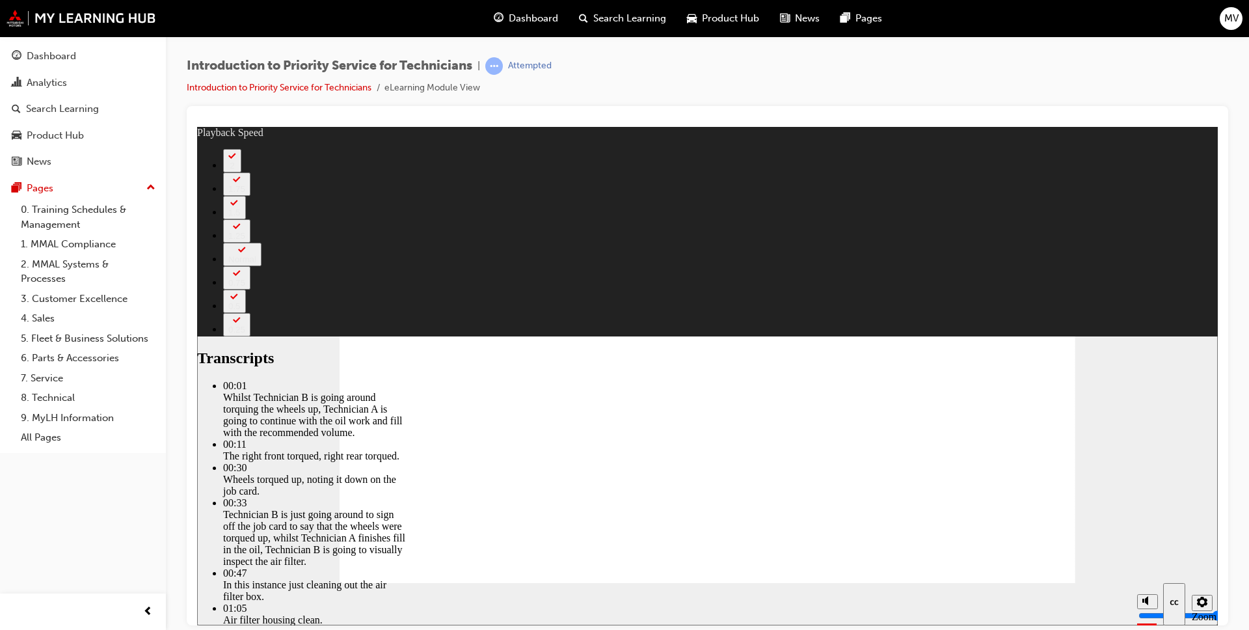
type input "406"
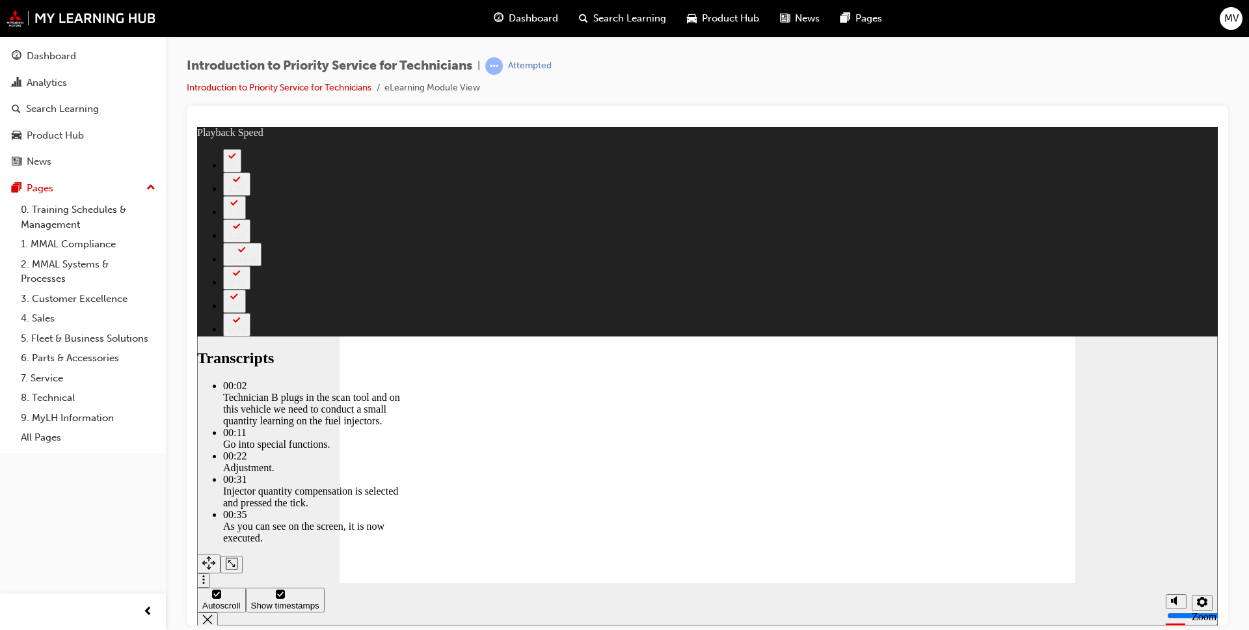
type input "44"
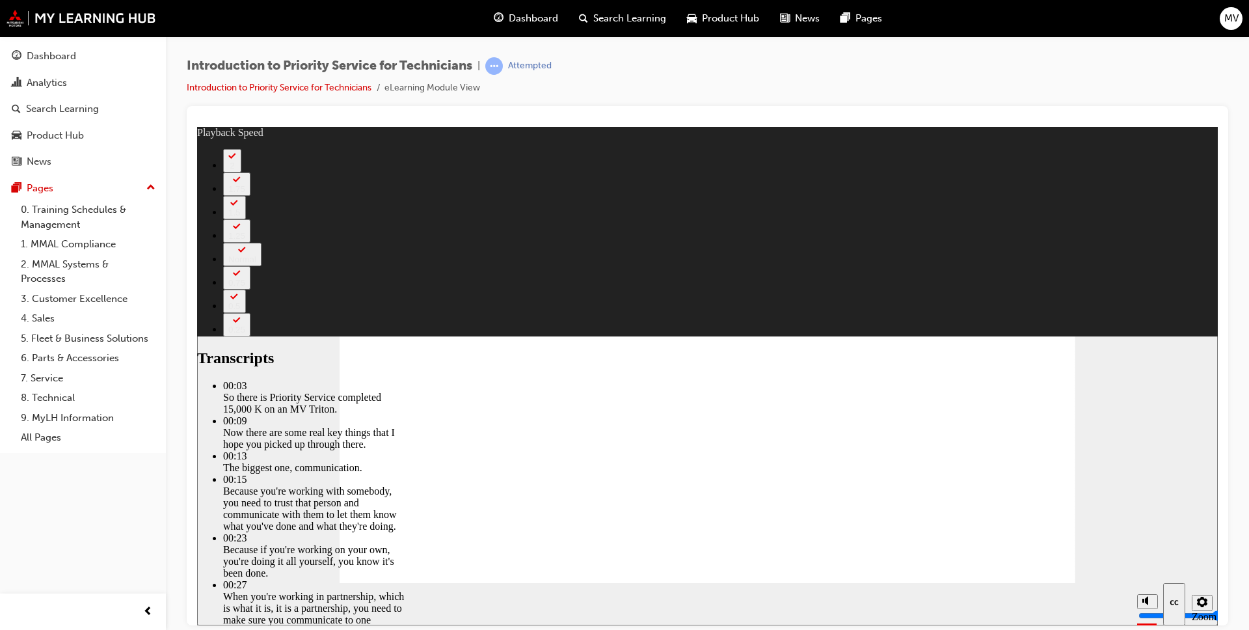
type input "18"
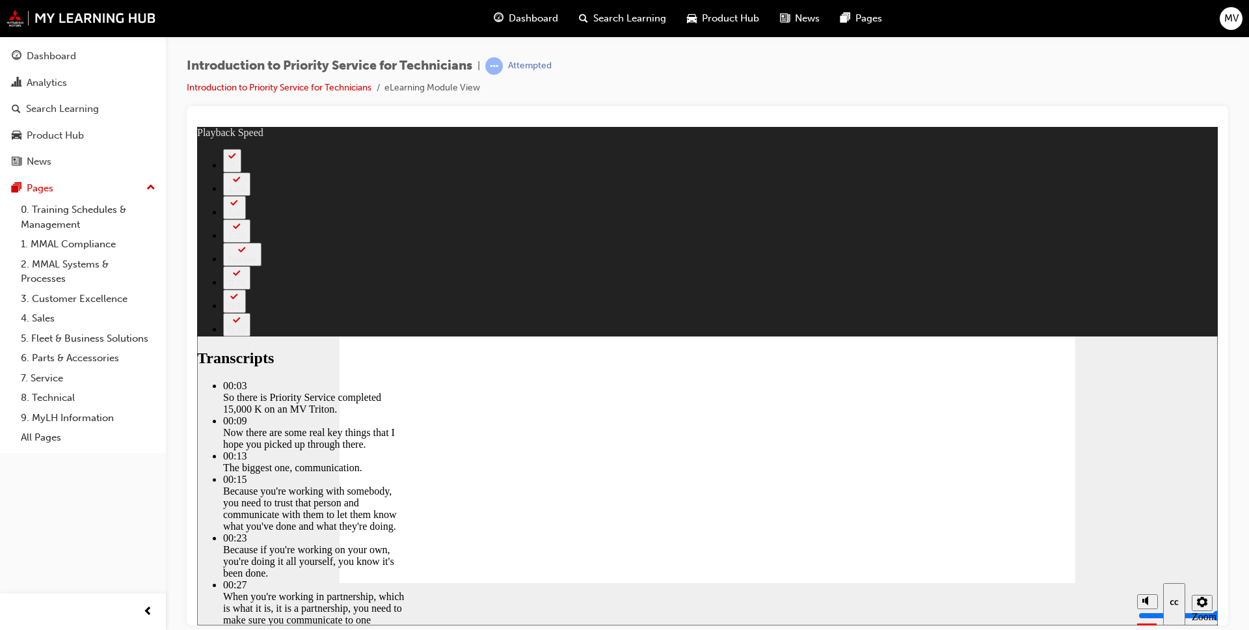
type input "125"
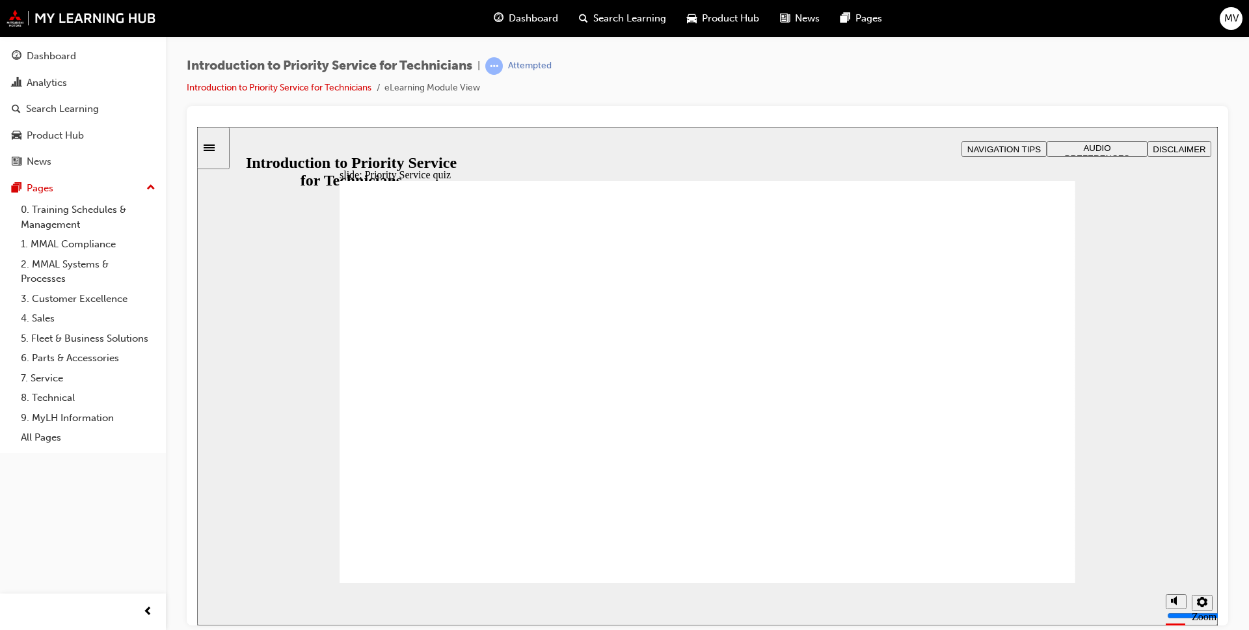
radio input "true"
drag, startPoint x: 1036, startPoint y: 570, endPoint x: 1021, endPoint y: 567, distance: 14.8
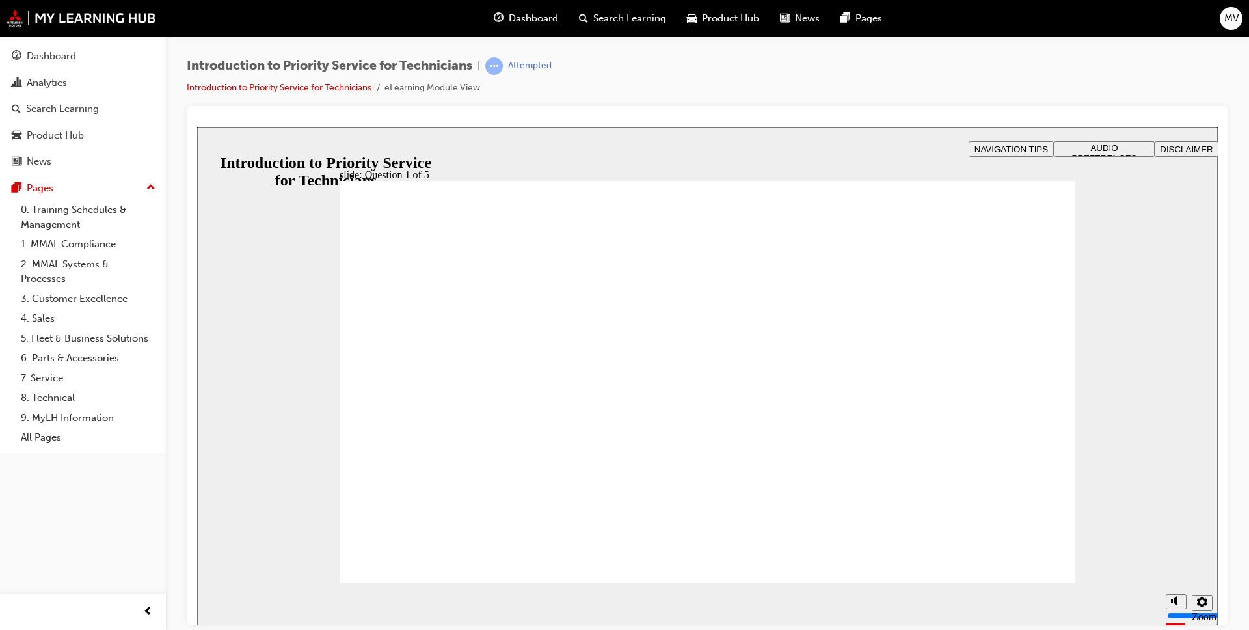
radio input "true"
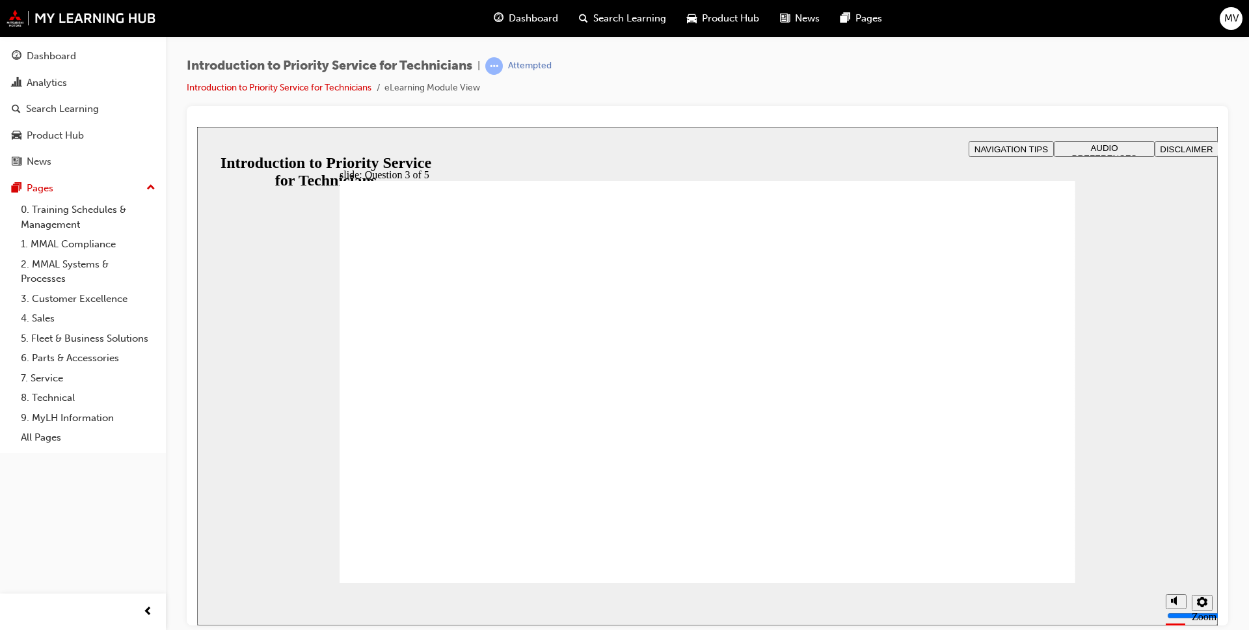
checkbox input "true"
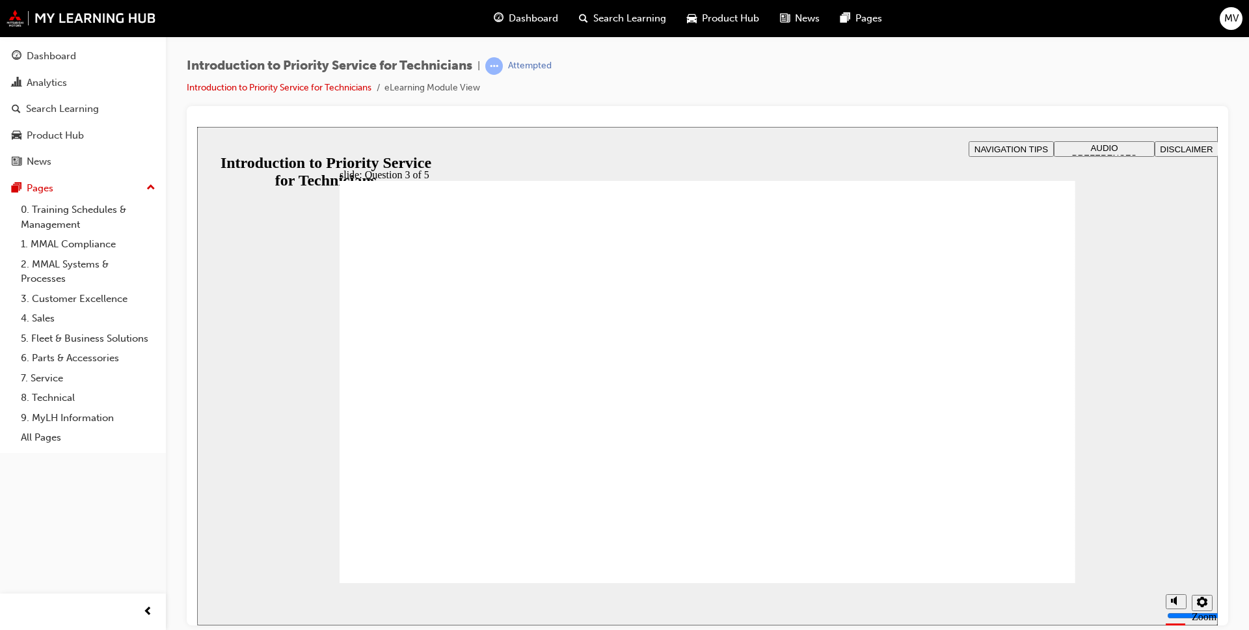
drag, startPoint x: 418, startPoint y: 471, endPoint x: 875, endPoint y: 386, distance: 465.0
drag, startPoint x: 592, startPoint y: 468, endPoint x: 432, endPoint y: 367, distance: 189.5
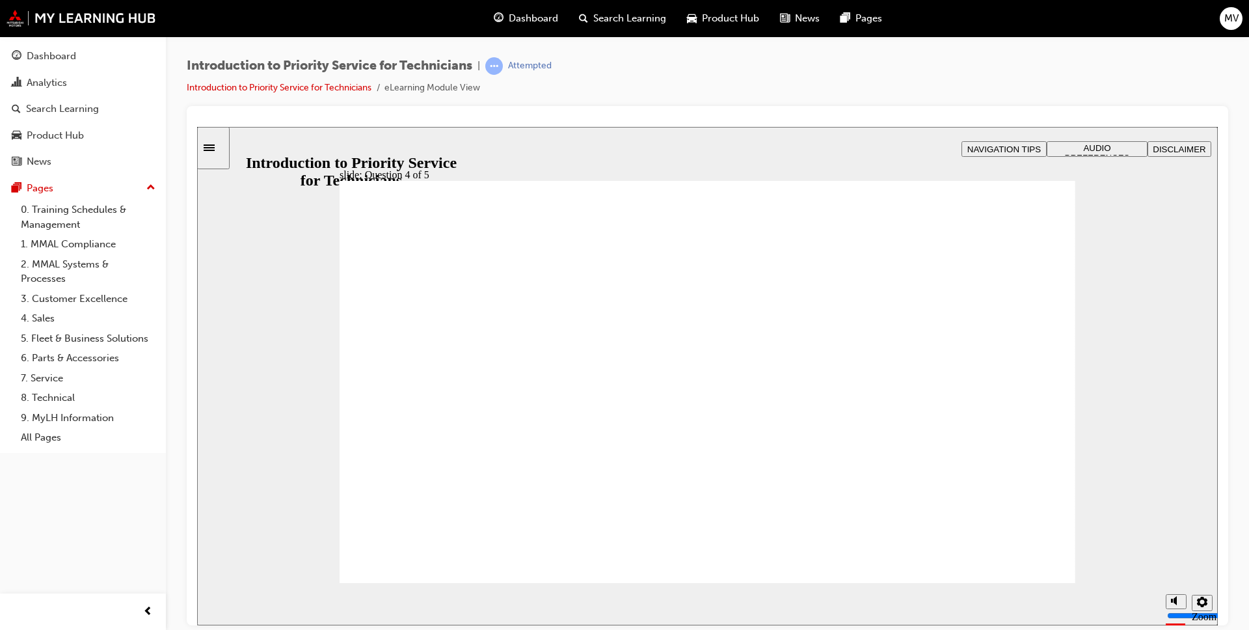
drag, startPoint x: 689, startPoint y: 440, endPoint x: 536, endPoint y: 367, distance: 169.3
drag, startPoint x: 825, startPoint y: 453, endPoint x: 691, endPoint y: 373, distance: 156.6
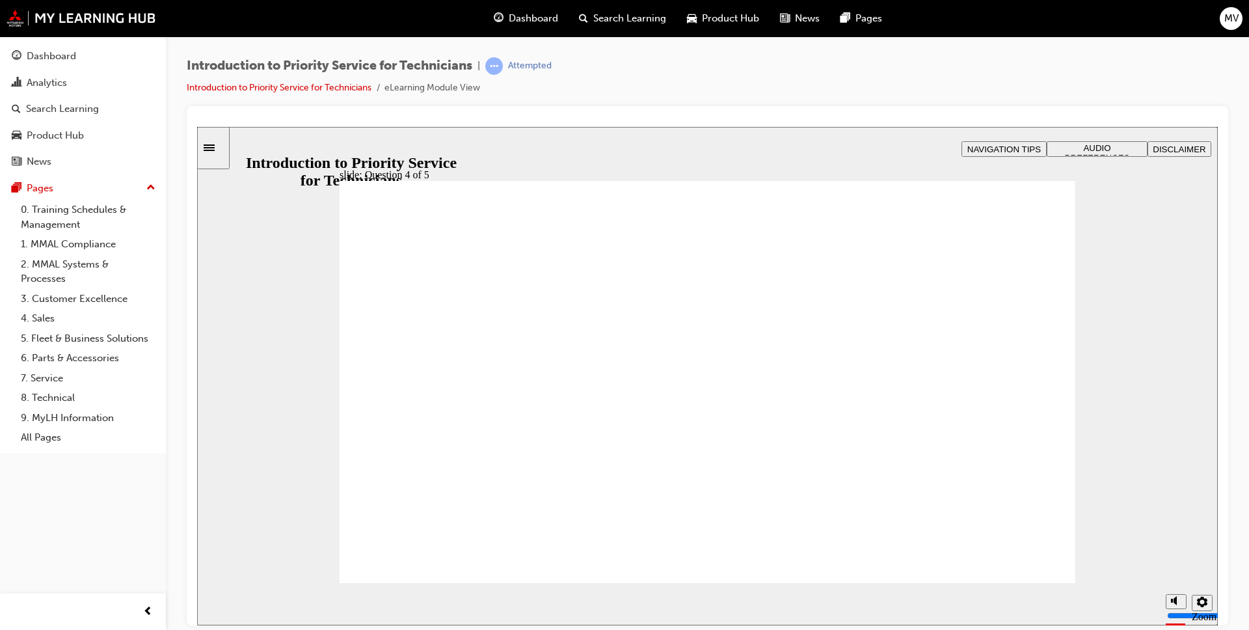
checkbox input "true"
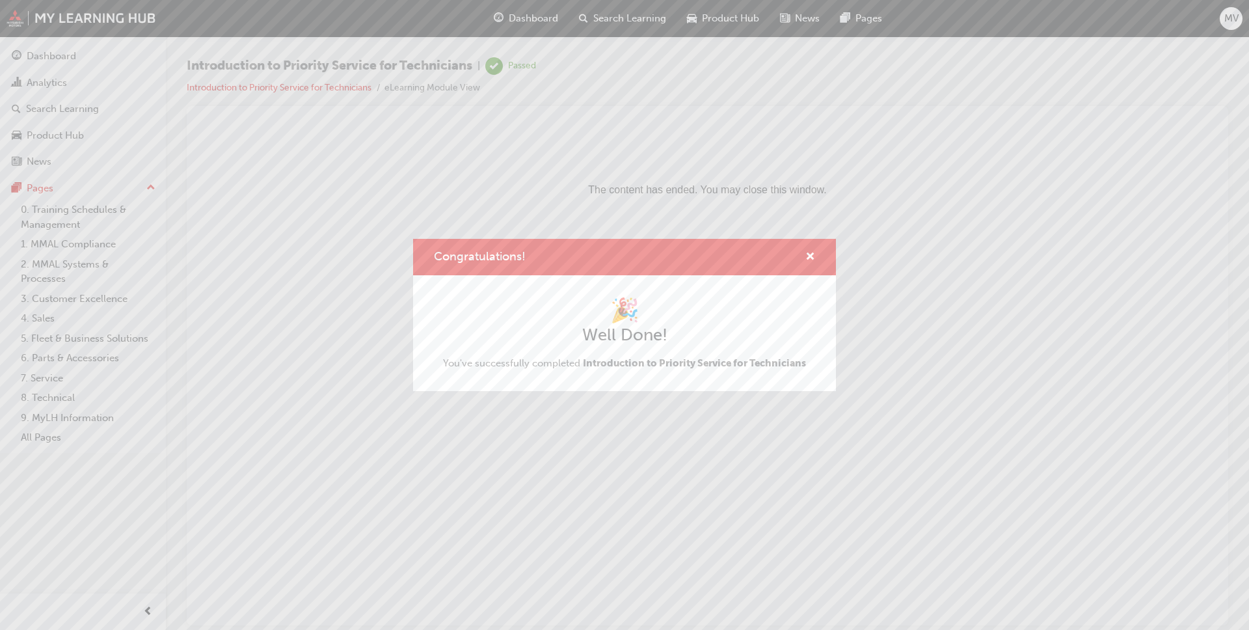
click at [56, 401] on div "Congratulations! 🎉 Well Done! You've successfully completed Introduction to Pri…" at bounding box center [624, 315] width 1249 height 630
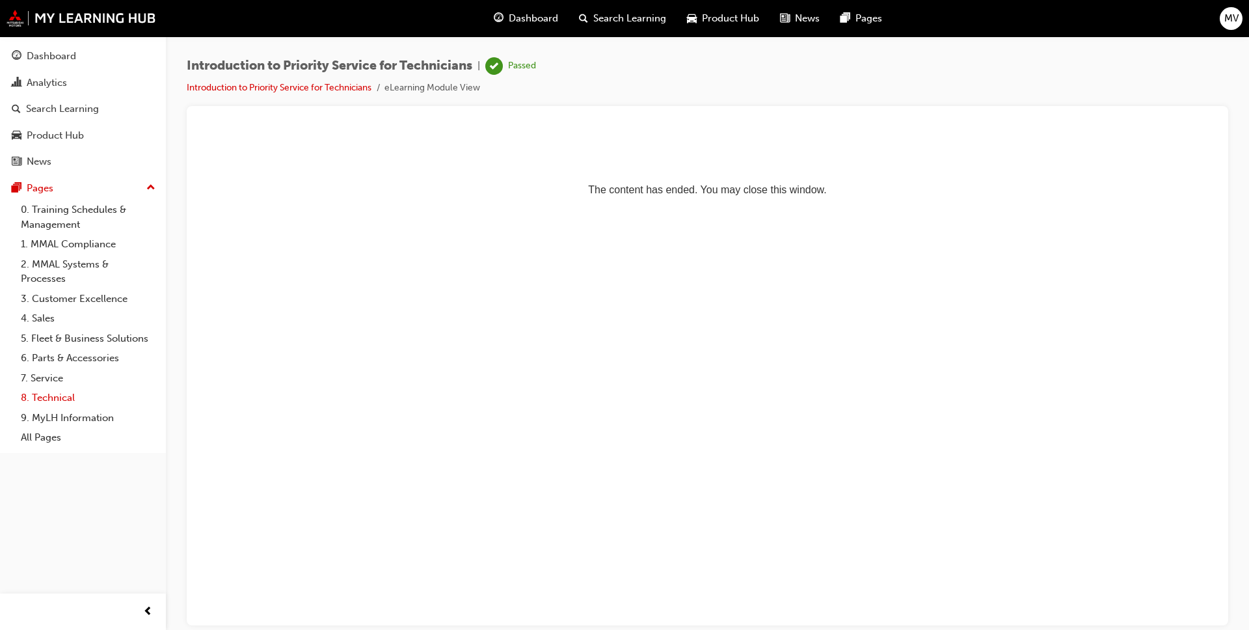
click at [46, 399] on link "8. Technical" at bounding box center [88, 398] width 145 height 20
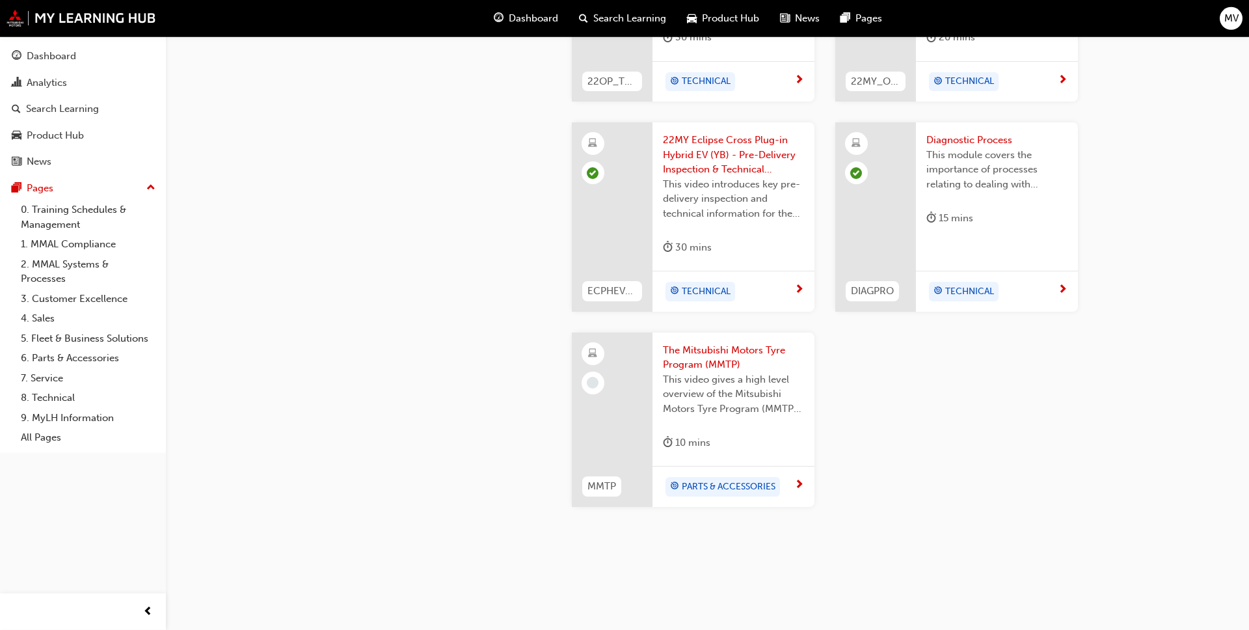
scroll to position [1594, 0]
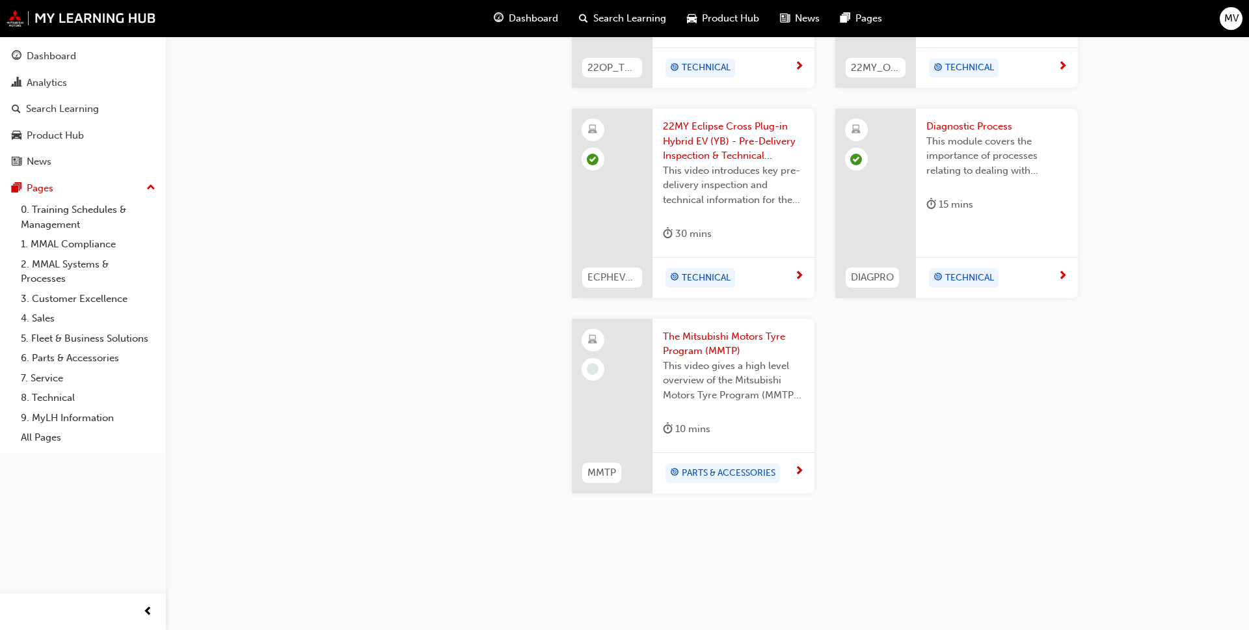
click at [650, 356] on span "The Mitsubishi Motors Tyre Program (MMTP)" at bounding box center [733, 343] width 141 height 29
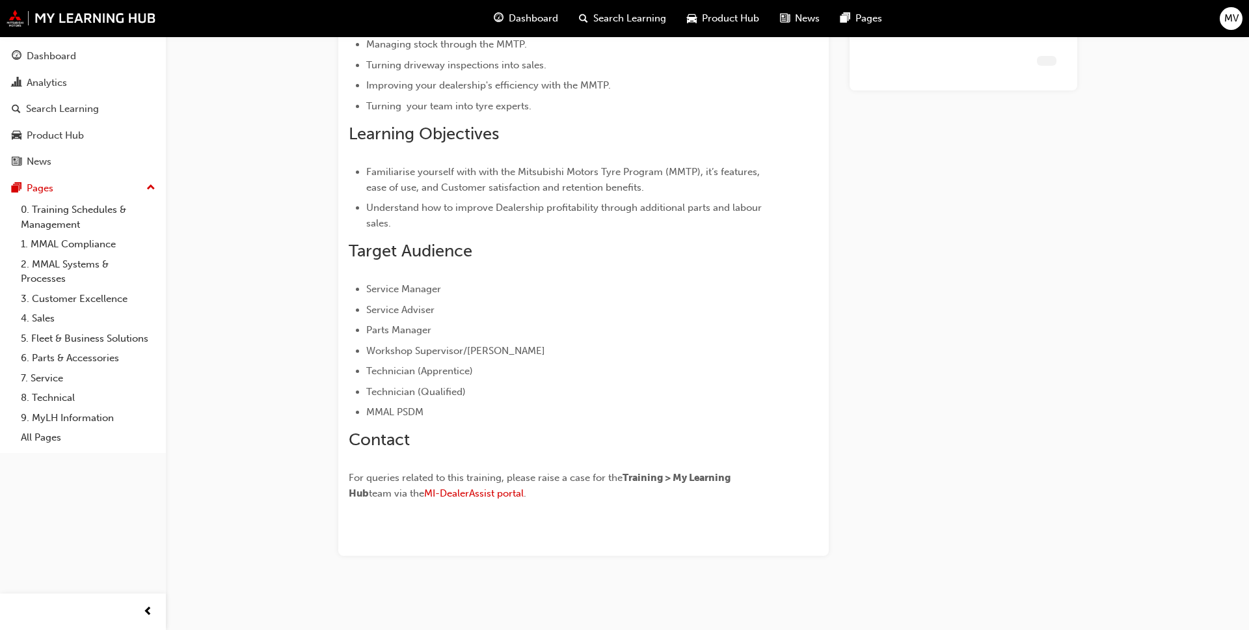
scroll to position [291, 0]
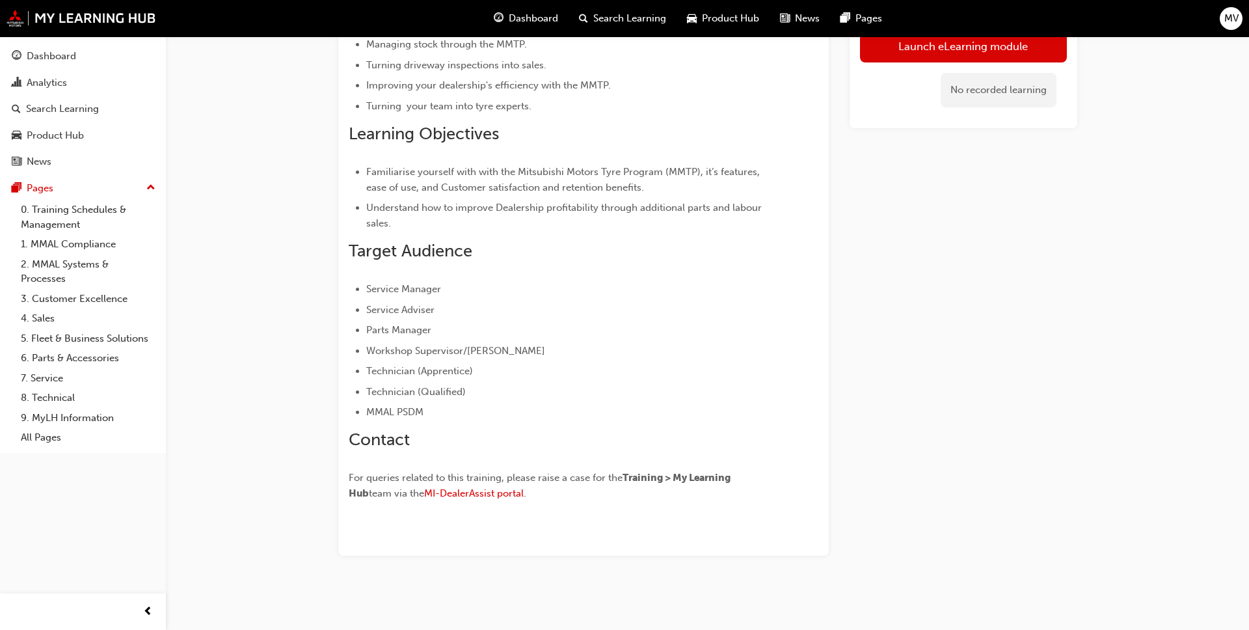
click at [650, 138] on div "Launch eLearning module No recorded learning" at bounding box center [963, 193] width 228 height 723
click at [650, 62] on link "Launch eLearning module" at bounding box center [963, 46] width 207 height 33
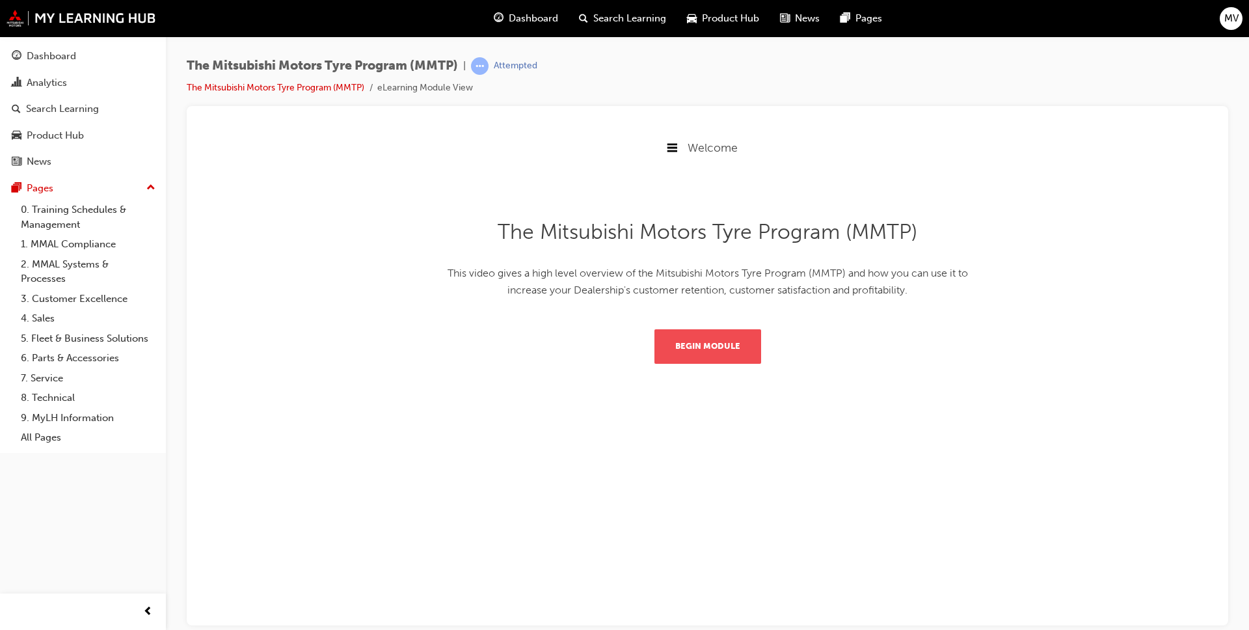
click at [650, 345] on button "Begin Module" at bounding box center [707, 345] width 107 height 34
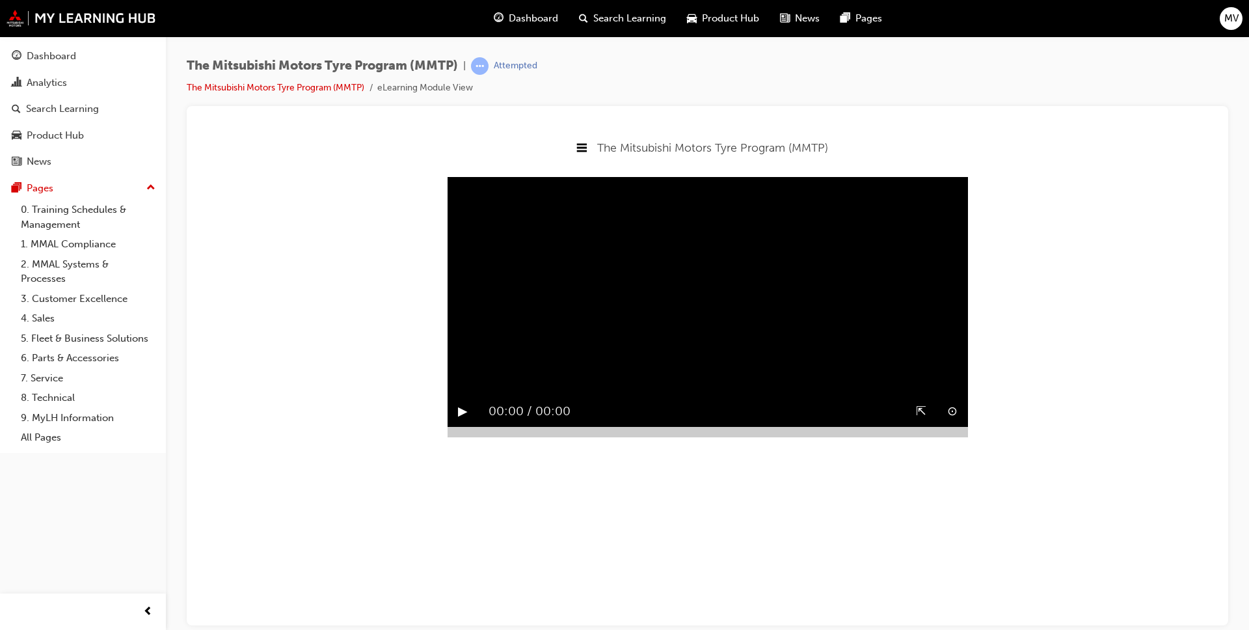
click at [462, 412] on video "Sorry, your browser does not support embedded videos. Download Instead" at bounding box center [708, 306] width 520 height 260
click at [466, 426] on div "‖" at bounding box center [461, 410] width 27 height 31
click at [454, 426] on div "‖" at bounding box center [461, 410] width 27 height 31
click at [650, 293] on video "Sorry, your browser does not support embedded videos. Download Instead" at bounding box center [708, 306] width 520 height 260
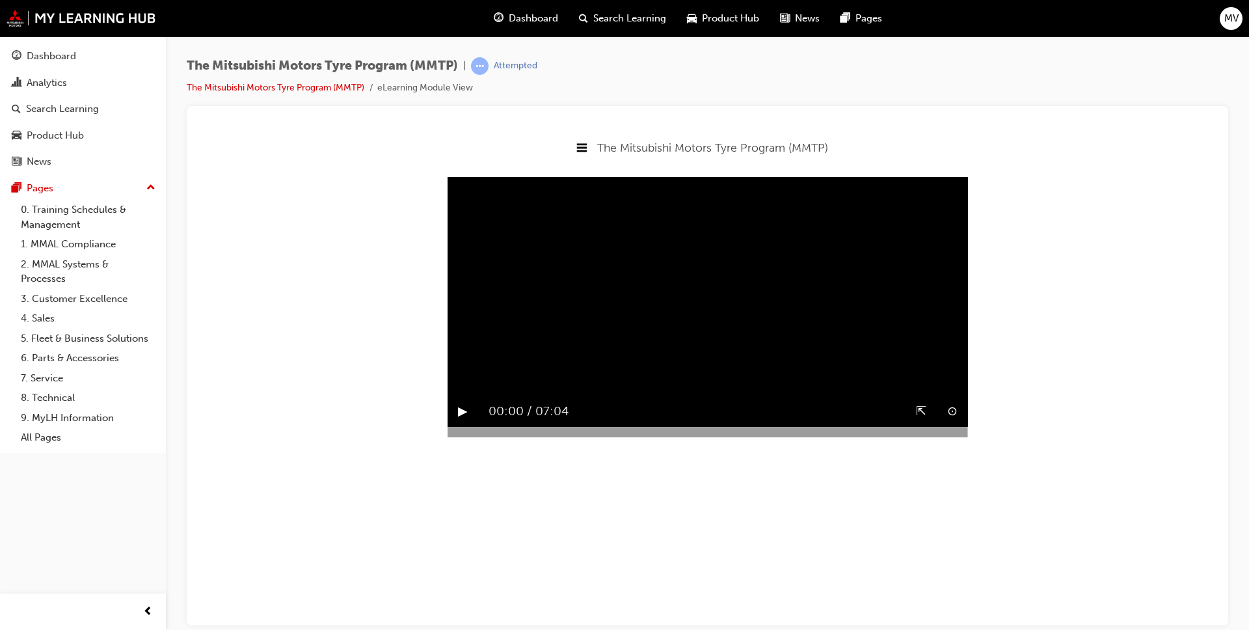
click at [464, 421] on button "▶︎" at bounding box center [463, 411] width 10 height 20
click at [650, 296] on video "Sorry, your browser does not support embedded videos. Download Instead" at bounding box center [708, 306] width 520 height 260
click at [461, 421] on button "▶︎" at bounding box center [463, 411] width 10 height 20
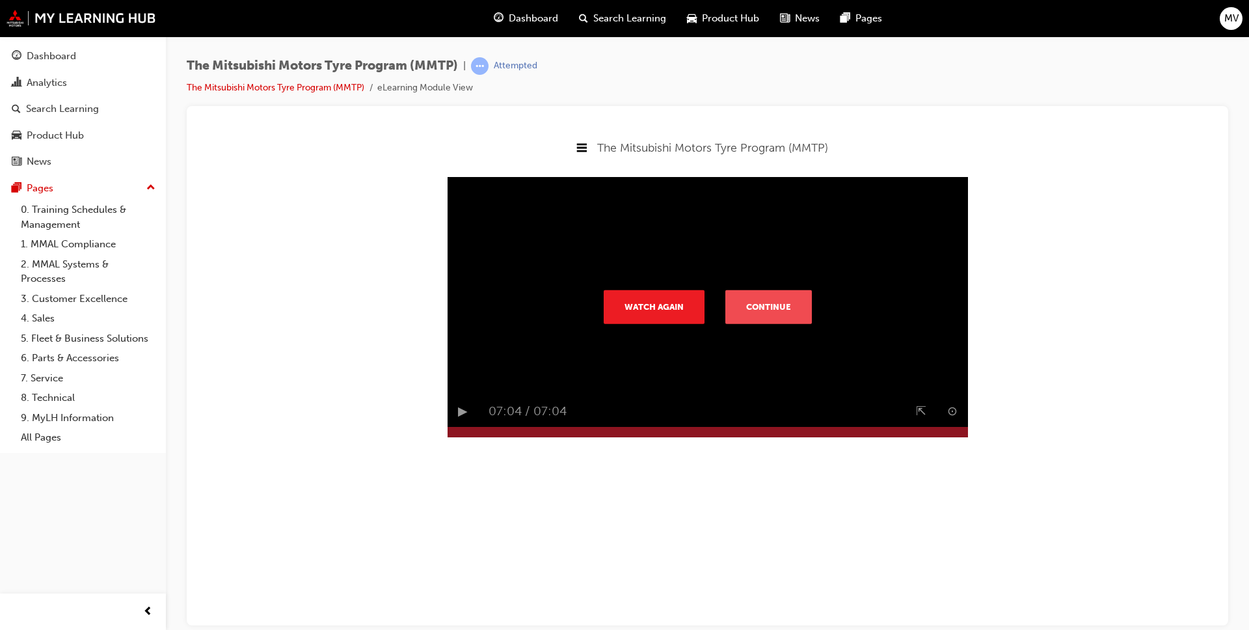
click at [650, 314] on button "Continue" at bounding box center [768, 306] width 87 height 34
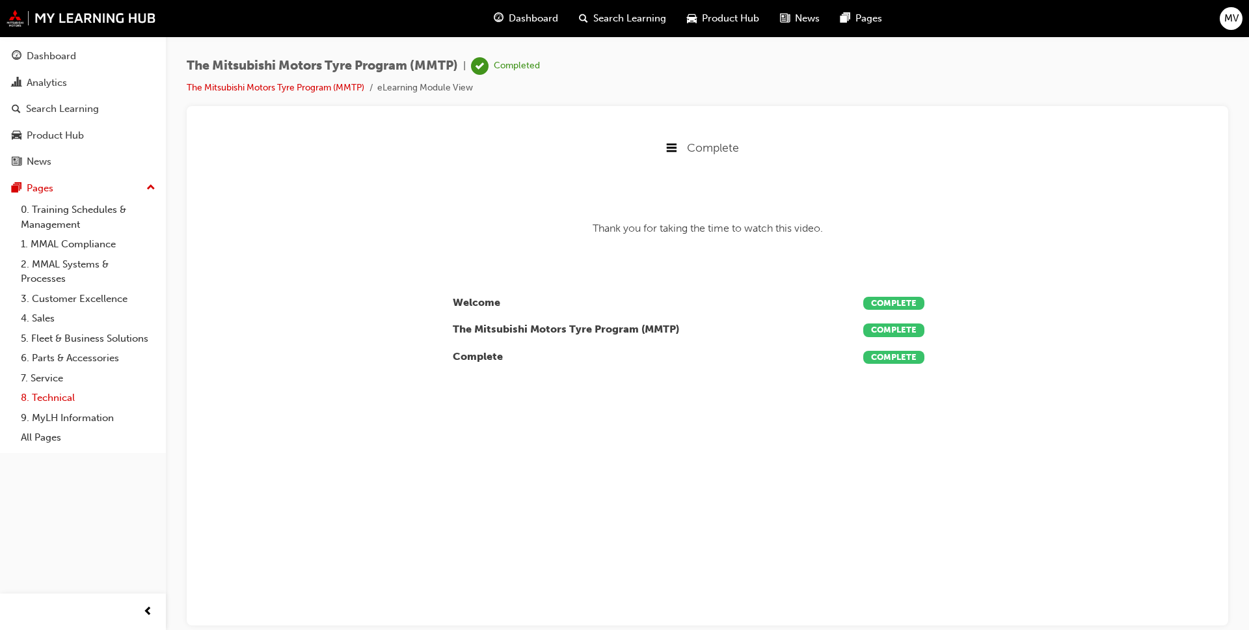
click at [49, 400] on link "8. Technical" at bounding box center [88, 398] width 145 height 20
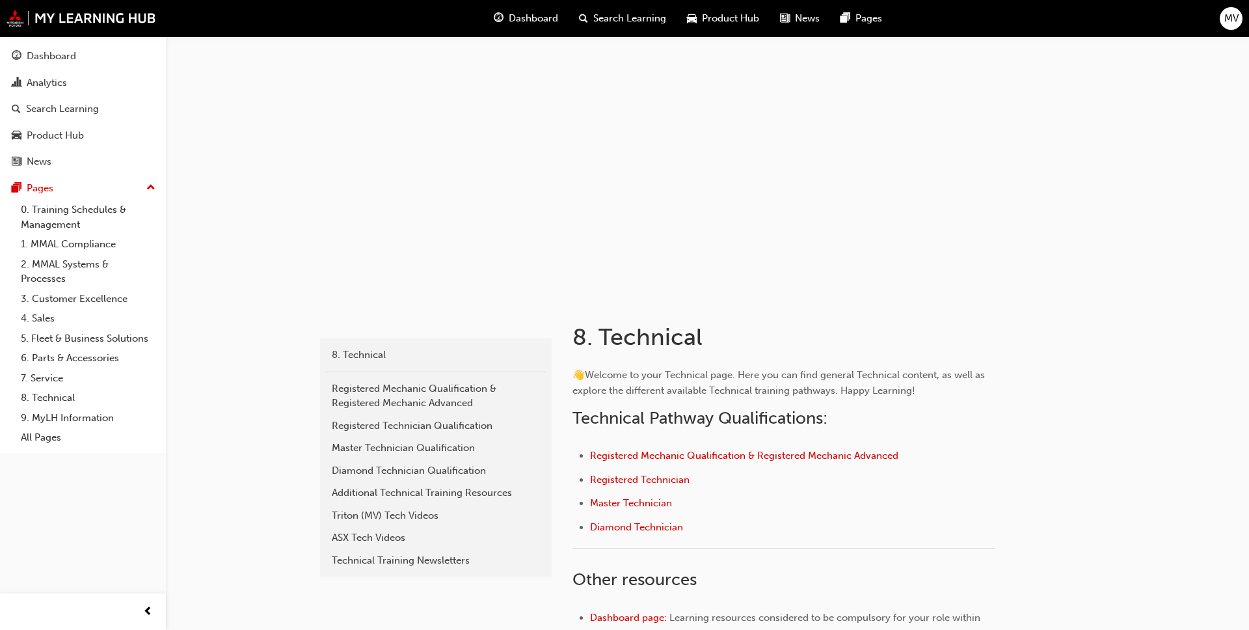
click at [523, 21] on span "Dashboard" at bounding box center [533, 18] width 49 height 15
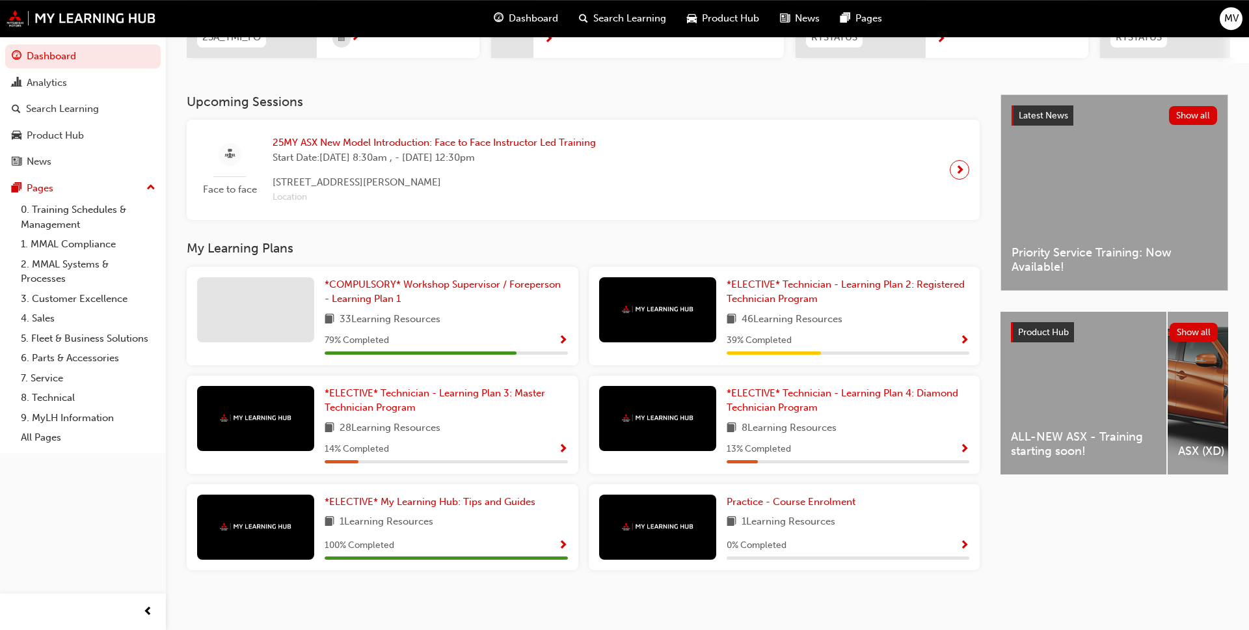
scroll to position [241, 0]
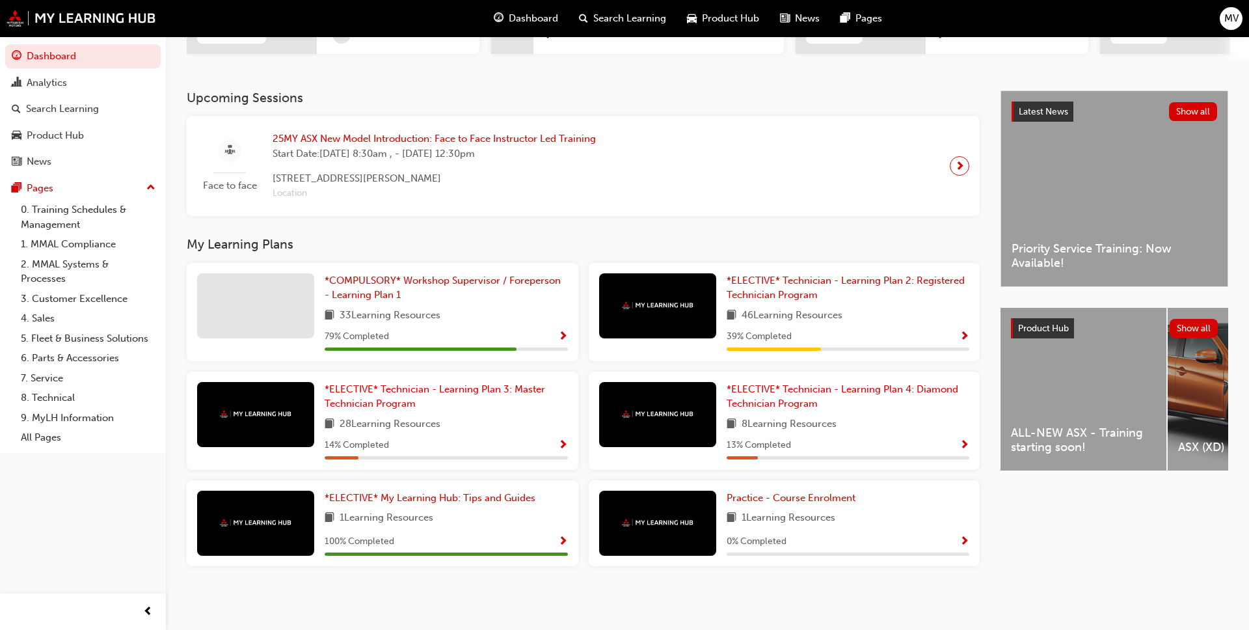
click at [650, 487] on div at bounding box center [657, 522] width 117 height 65
click at [650, 487] on img at bounding box center [658, 522] width 72 height 8
click at [650, 487] on span "Practice - Course Enrolment" at bounding box center [791, 498] width 129 height 12
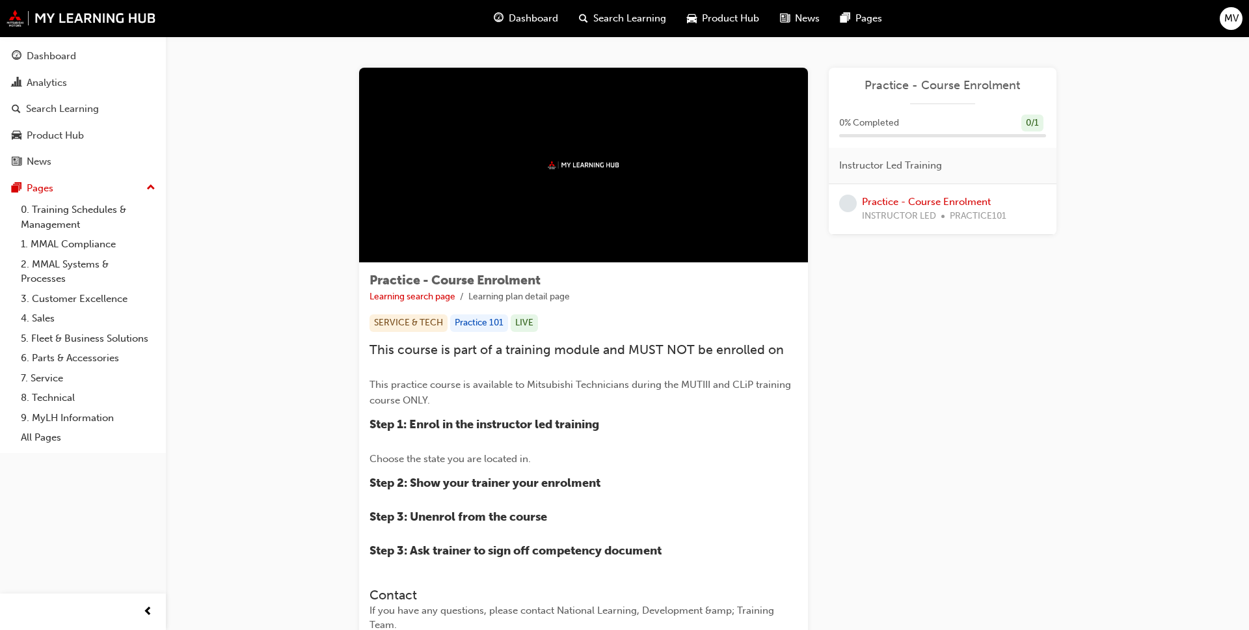
click at [531, 12] on span "Dashboard" at bounding box center [533, 18] width 49 height 15
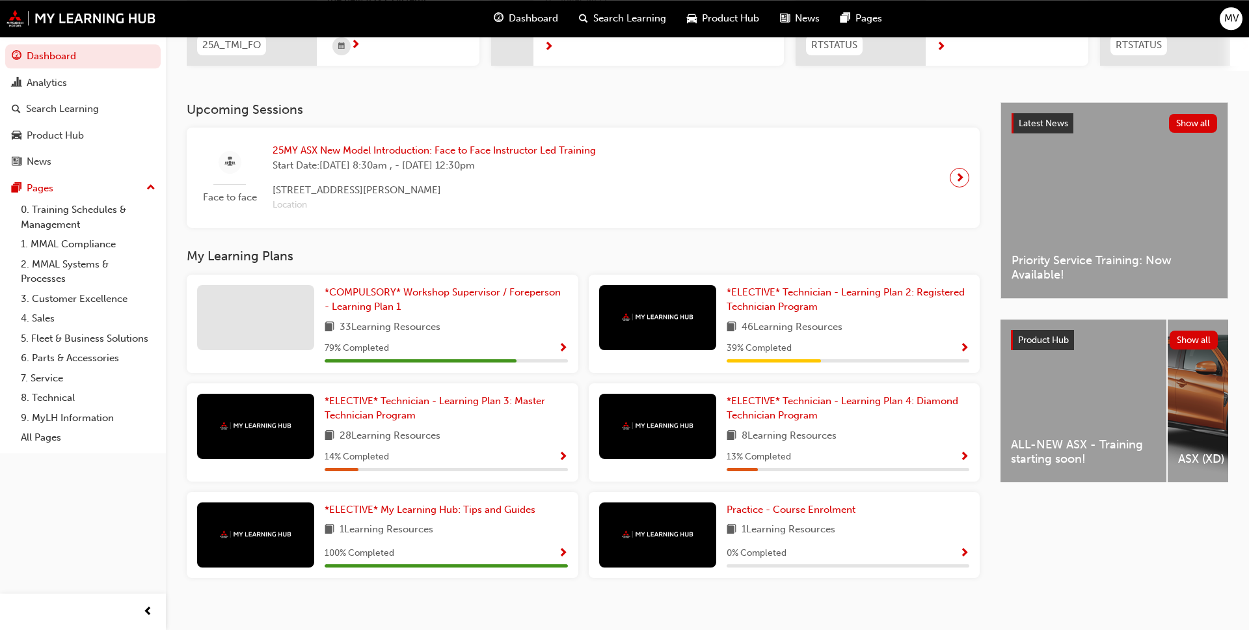
scroll to position [241, 0]
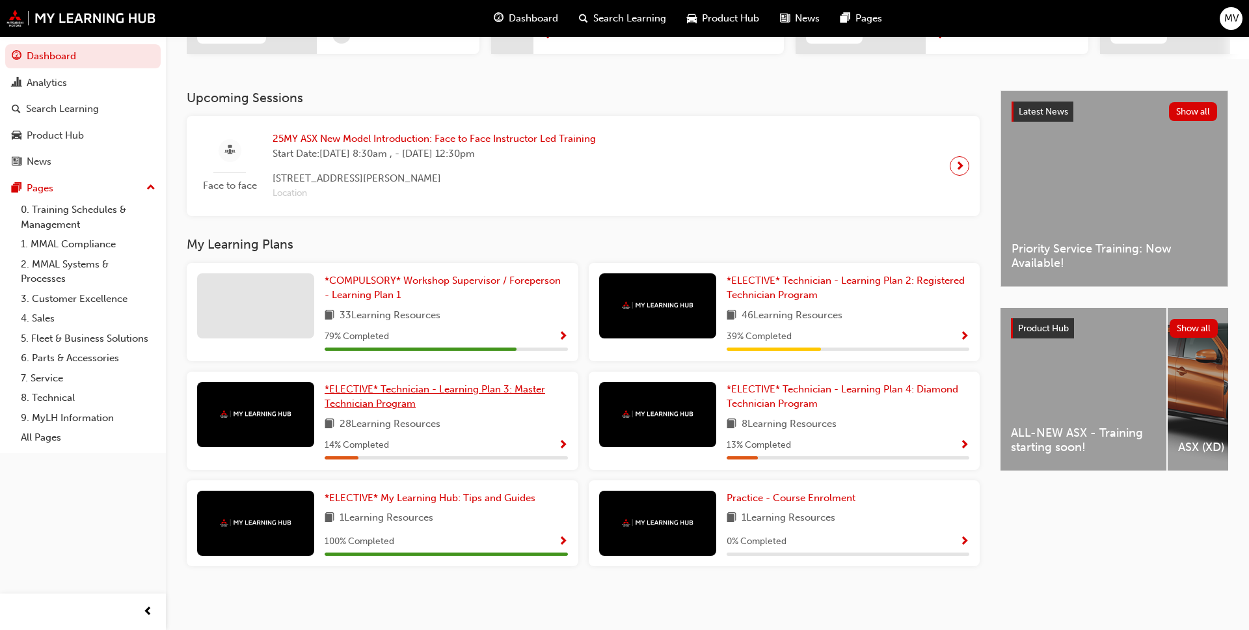
click at [366, 402] on span "*ELECTIVE* Technician - Learning Plan 3: Master Technician Program" at bounding box center [435, 396] width 220 height 27
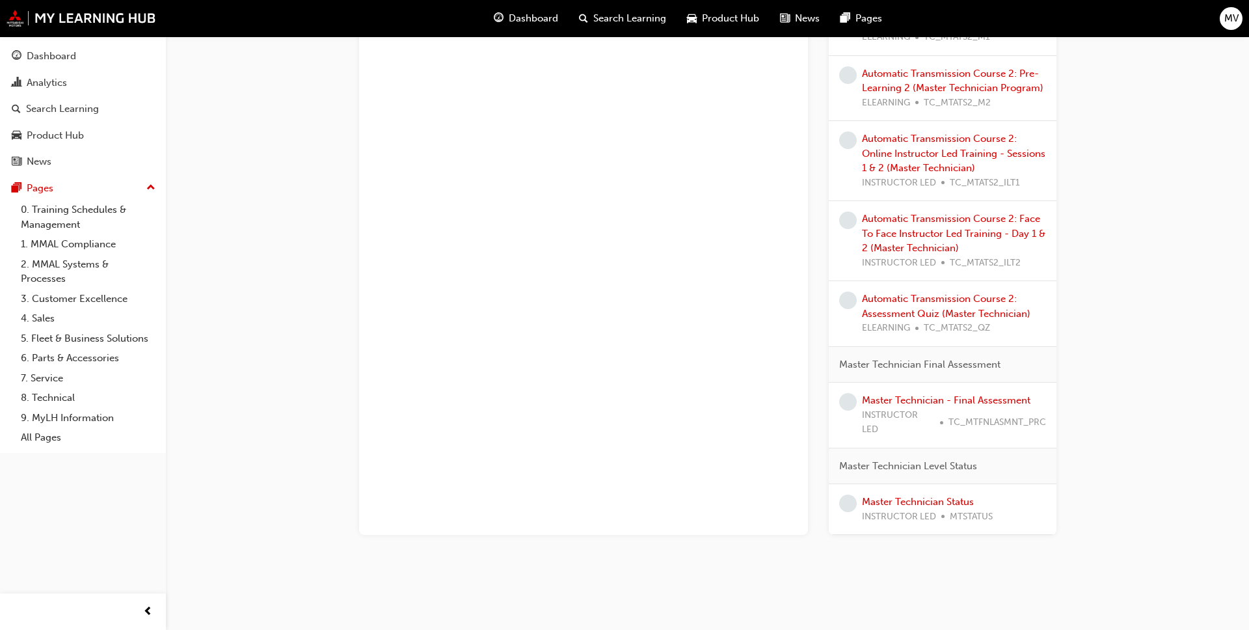
scroll to position [1296, 0]
